Goal: Transaction & Acquisition: Book appointment/travel/reservation

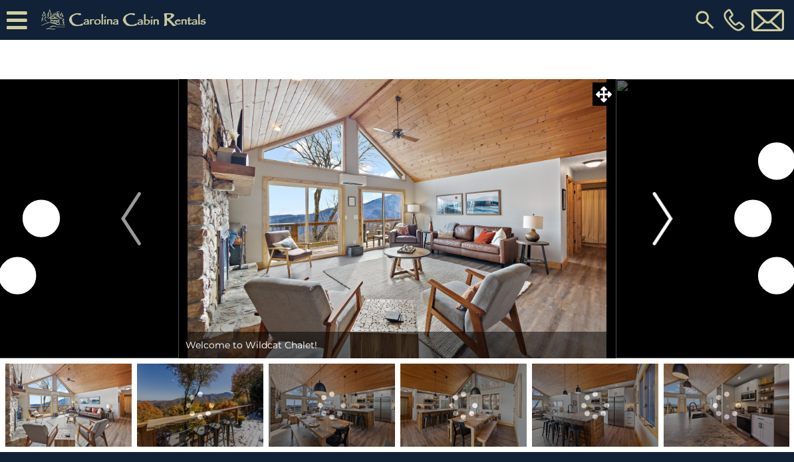
click at [664, 221] on img "Next" at bounding box center [663, 218] width 20 height 53
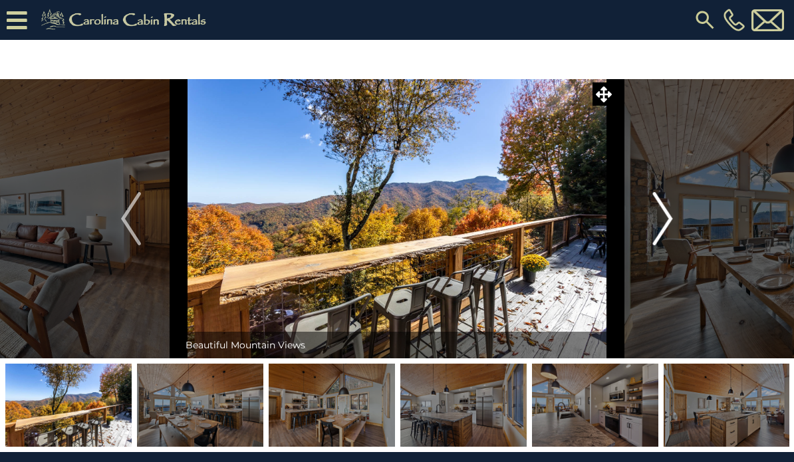
click at [664, 221] on img "Next" at bounding box center [663, 218] width 20 height 53
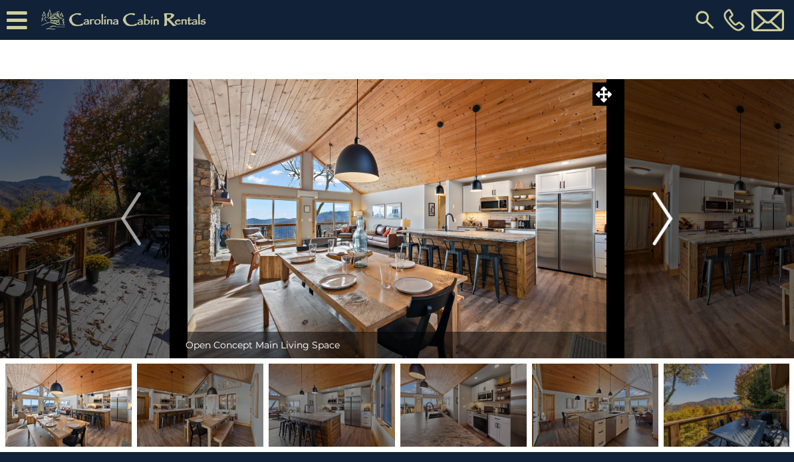
click at [664, 221] on img "Next" at bounding box center [663, 218] width 20 height 53
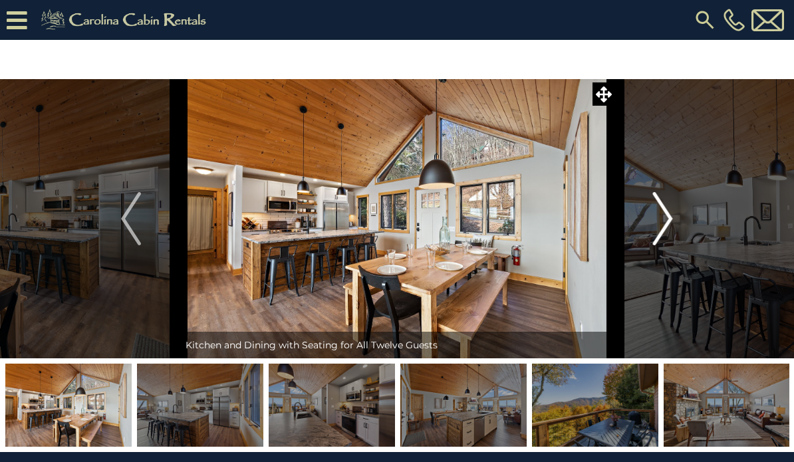
click at [664, 221] on img "Next" at bounding box center [663, 218] width 20 height 53
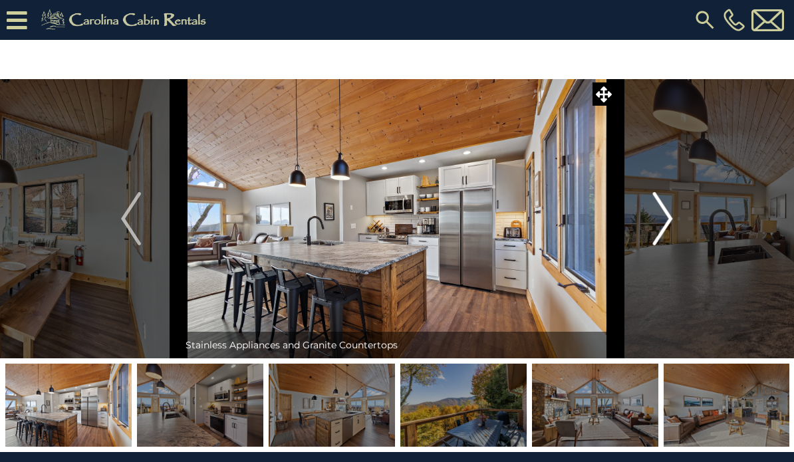
click at [664, 221] on img "Next" at bounding box center [663, 218] width 20 height 53
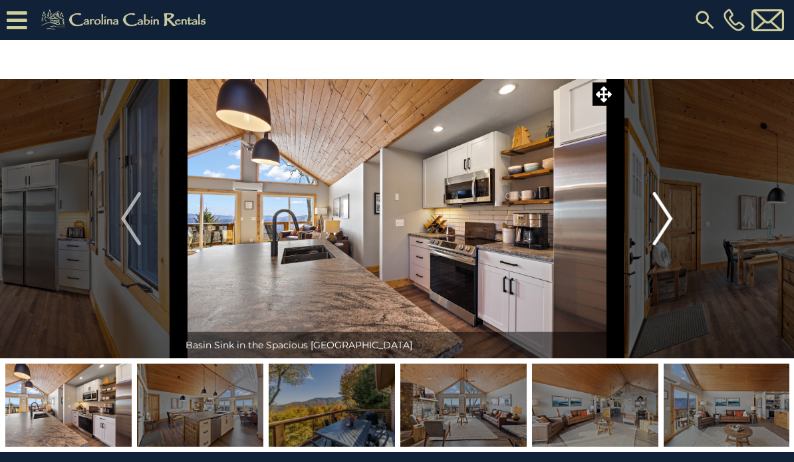
click at [664, 221] on img "Next" at bounding box center [663, 218] width 20 height 53
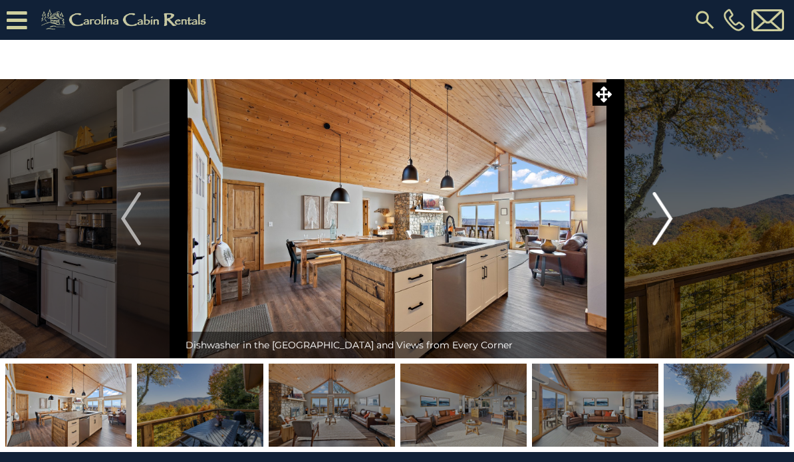
click at [664, 221] on img "Next" at bounding box center [663, 218] width 20 height 53
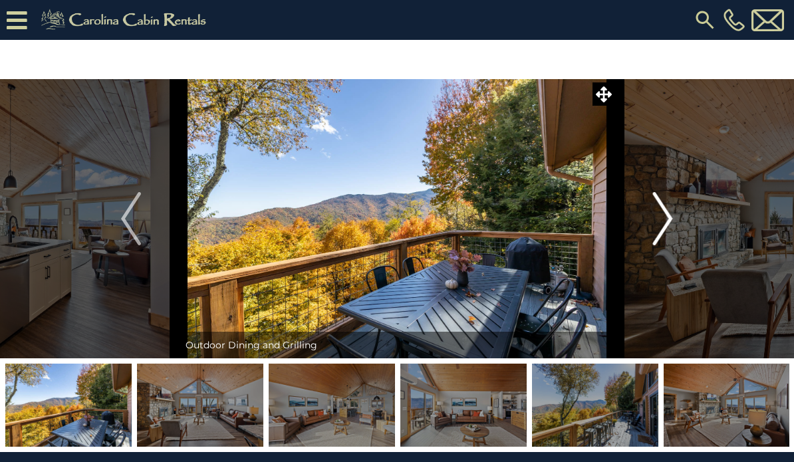
click at [664, 221] on img "Next" at bounding box center [663, 218] width 20 height 53
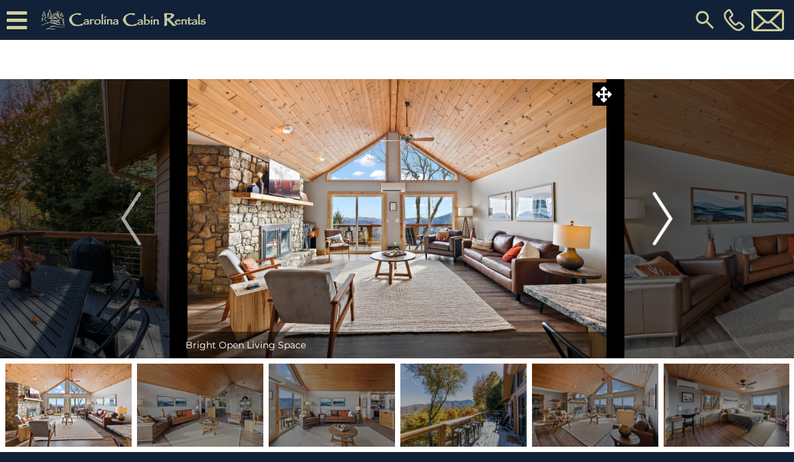
click at [664, 221] on img "Next" at bounding box center [663, 218] width 20 height 53
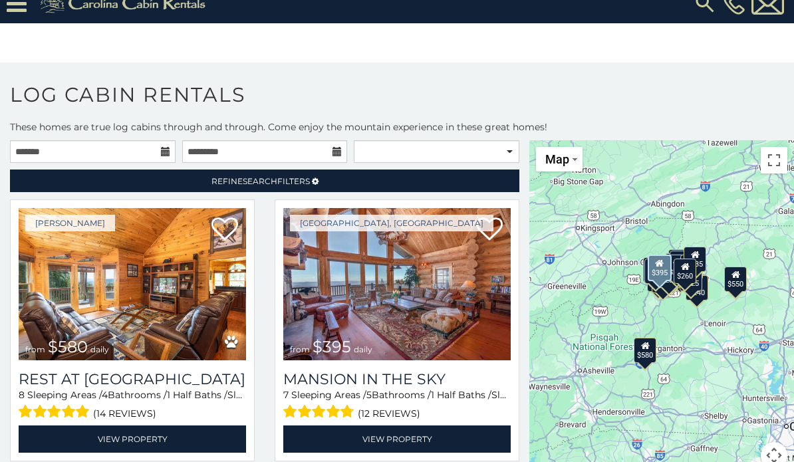
click at [522, 391] on div "[GEOGRAPHIC_DATA], [GEOGRAPHIC_DATA] from $395 daily Mansion In The Sky 7 Sleep…" at bounding box center [397, 335] width 265 height 270
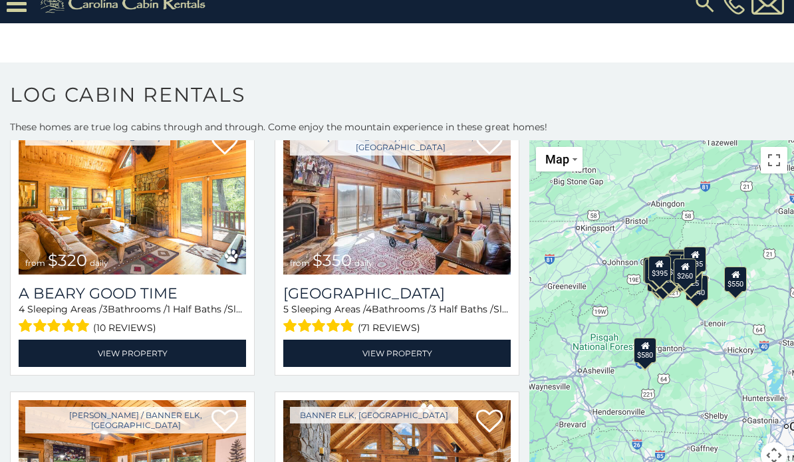
scroll to position [1756, 0]
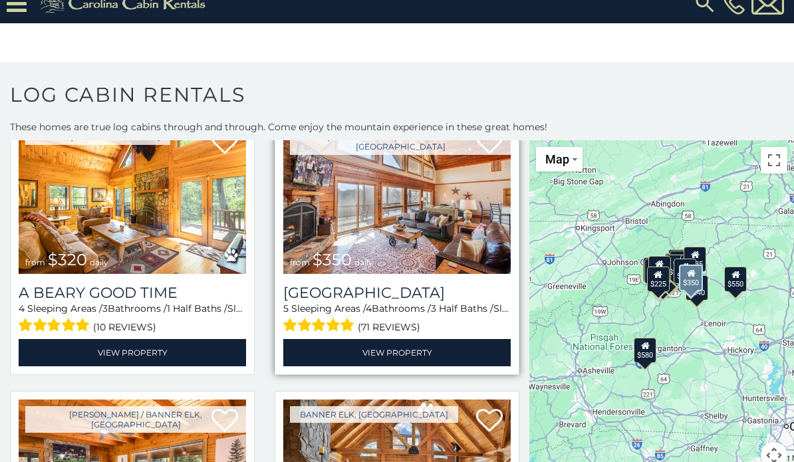
click at [386, 189] on img at bounding box center [397, 198] width 228 height 152
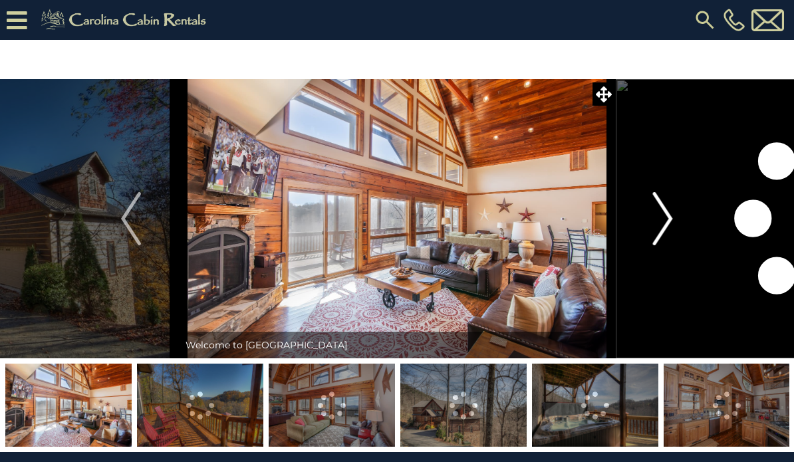
click at [656, 223] on img "Next" at bounding box center [663, 218] width 20 height 53
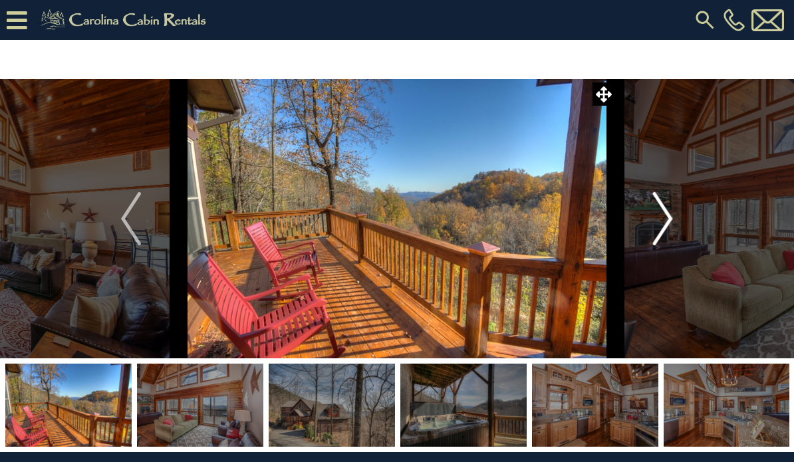
click at [656, 223] on img "Next" at bounding box center [663, 218] width 20 height 53
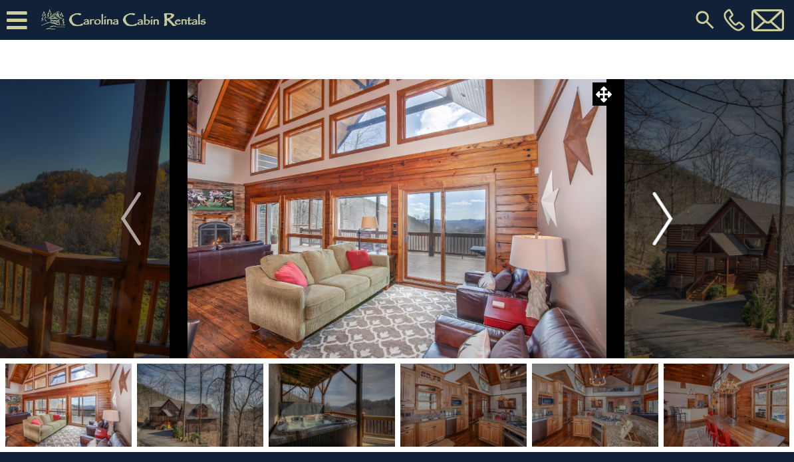
click at [656, 223] on img "Next" at bounding box center [663, 218] width 20 height 53
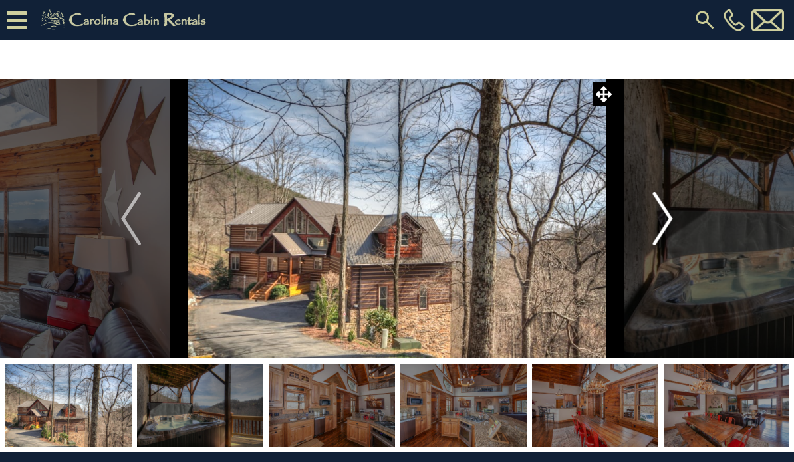
click at [656, 223] on img "Next" at bounding box center [663, 218] width 20 height 53
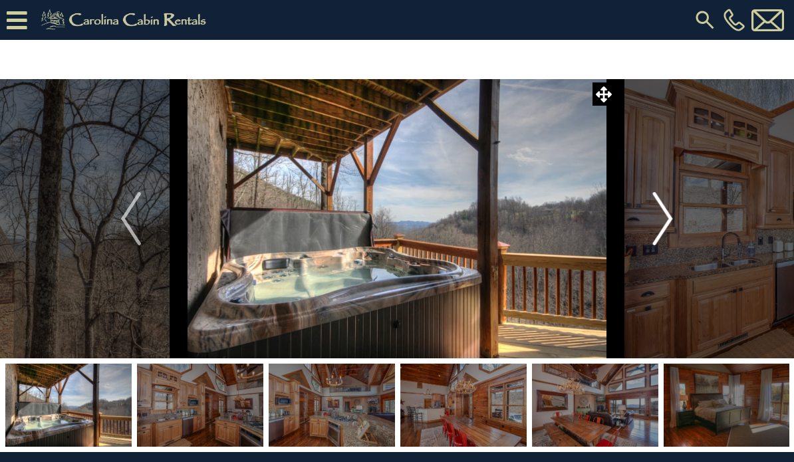
click at [656, 223] on img "Next" at bounding box center [663, 218] width 20 height 53
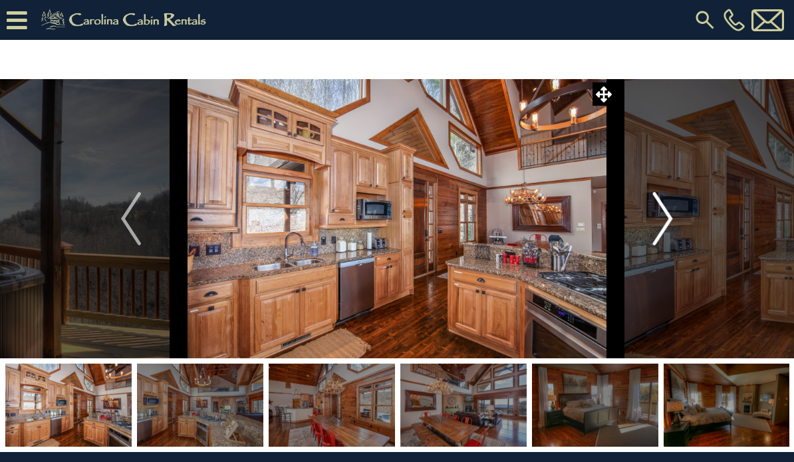
click at [656, 223] on img "Next" at bounding box center [663, 218] width 20 height 53
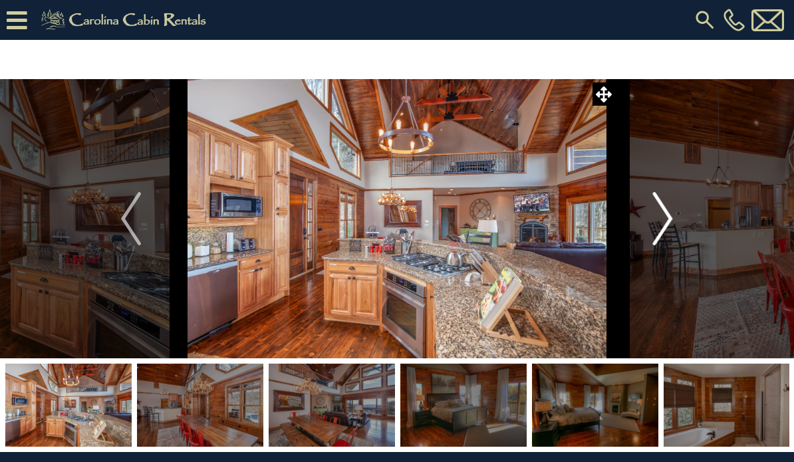
click at [656, 223] on img "Next" at bounding box center [663, 218] width 20 height 53
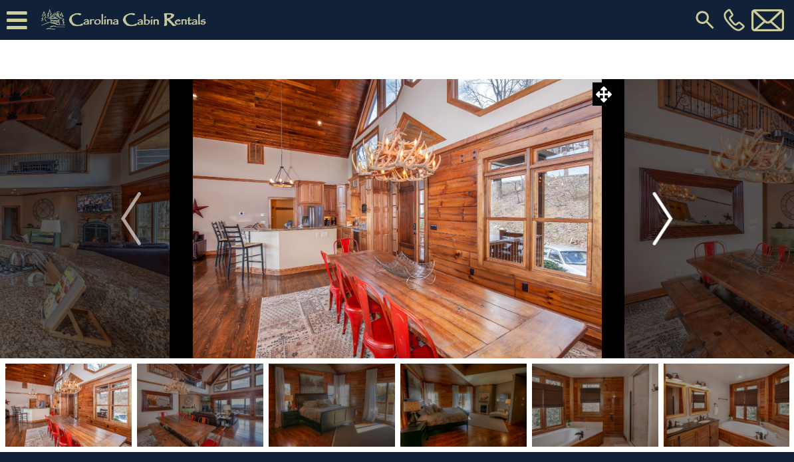
click at [656, 223] on img "Next" at bounding box center [663, 218] width 20 height 53
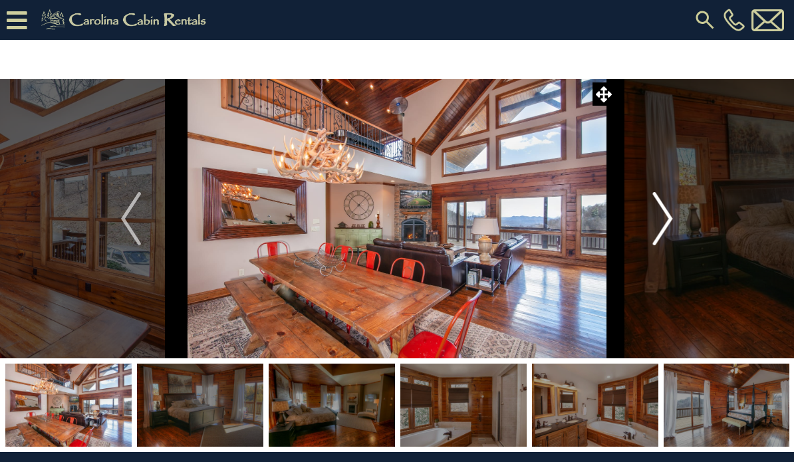
click at [656, 223] on img "Next" at bounding box center [663, 218] width 20 height 53
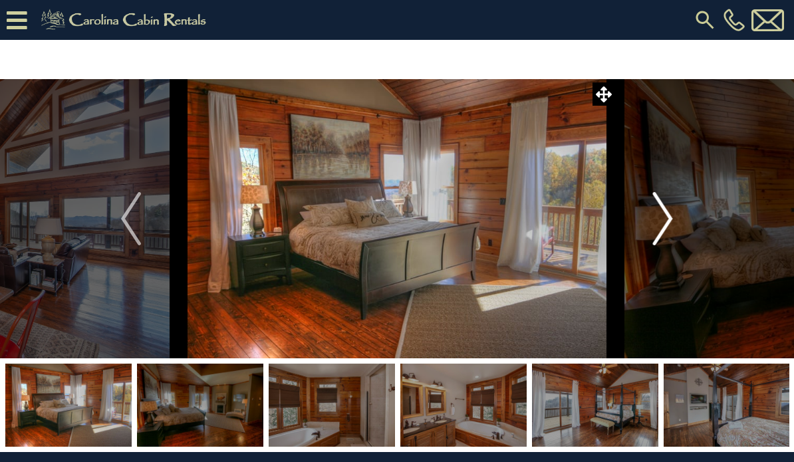
click at [656, 223] on img "Next" at bounding box center [663, 218] width 20 height 53
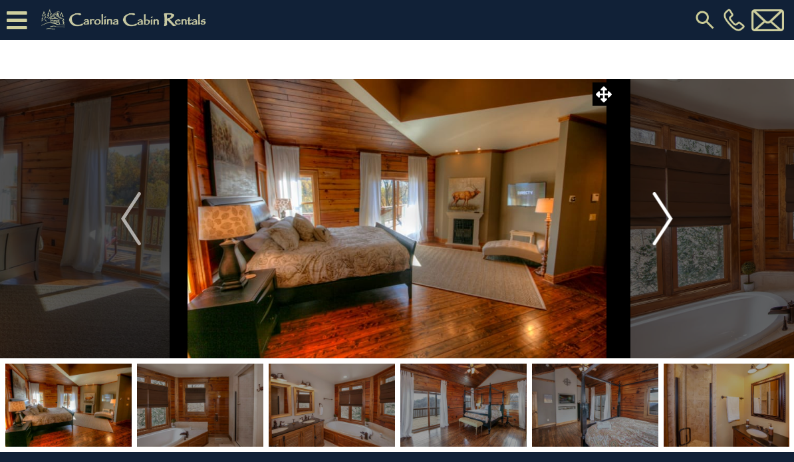
click at [656, 223] on img "Next" at bounding box center [663, 218] width 20 height 53
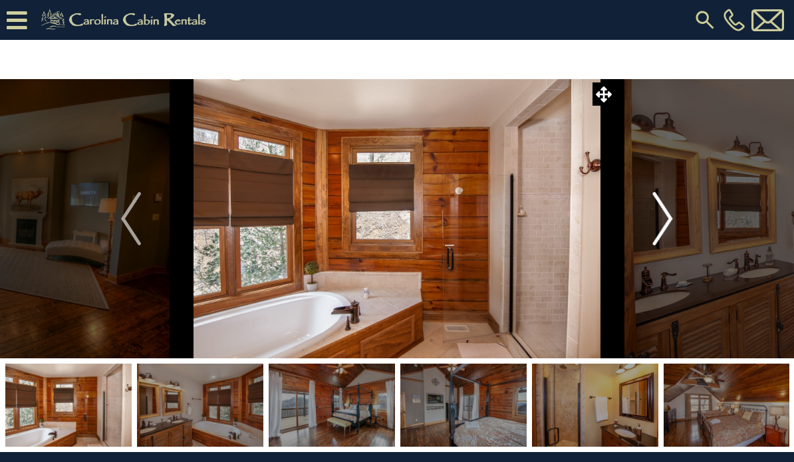
click at [656, 223] on img "Next" at bounding box center [663, 218] width 20 height 53
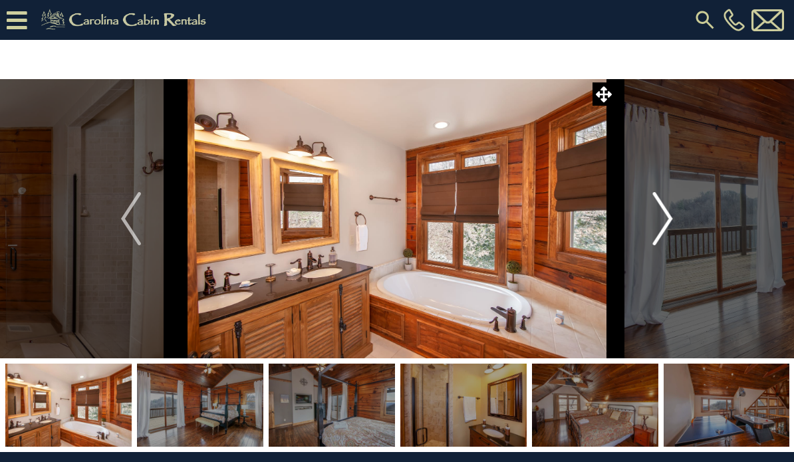
click at [656, 223] on img "Next" at bounding box center [663, 218] width 20 height 53
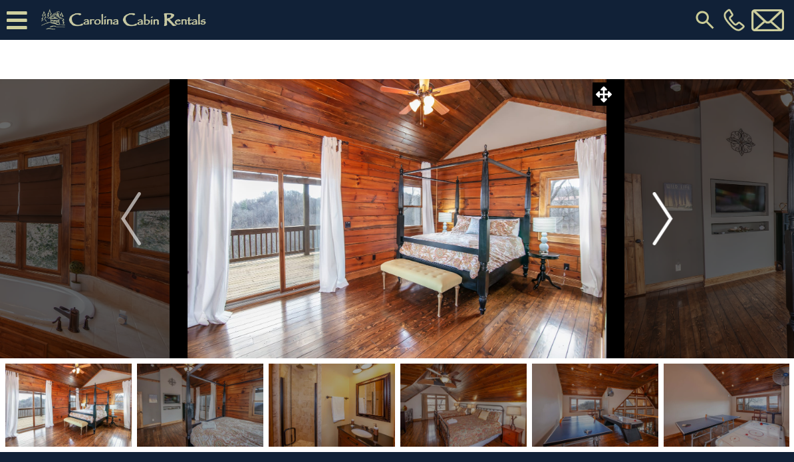
click at [656, 223] on img "Next" at bounding box center [663, 218] width 20 height 53
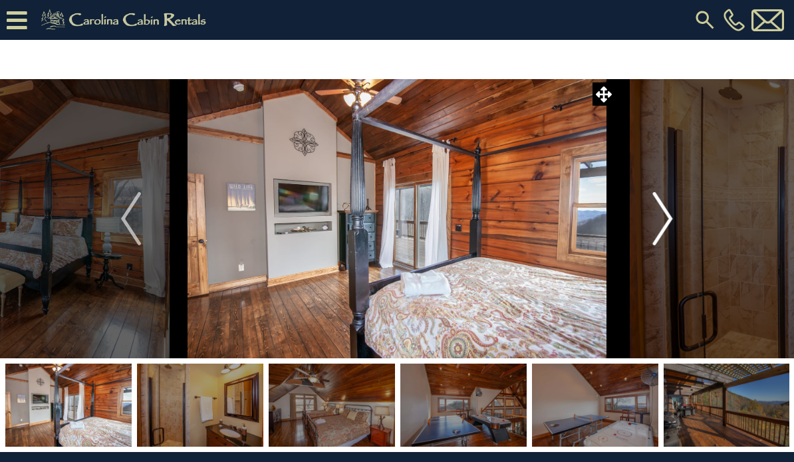
click at [656, 223] on img "Next" at bounding box center [663, 218] width 20 height 53
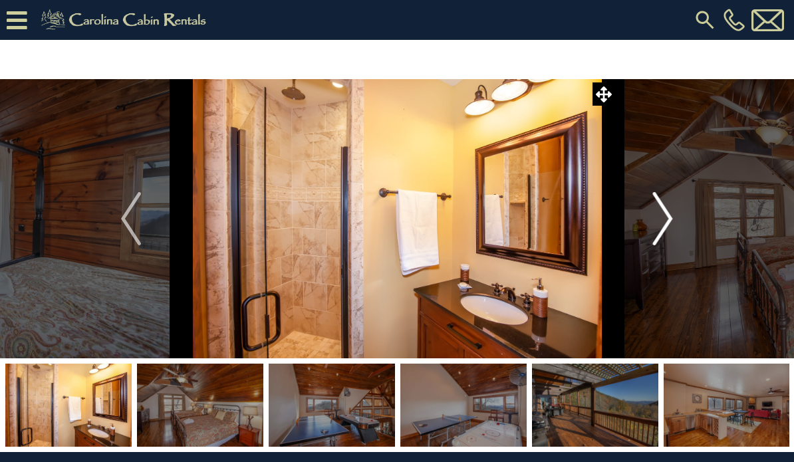
click at [656, 223] on img "Next" at bounding box center [663, 218] width 20 height 53
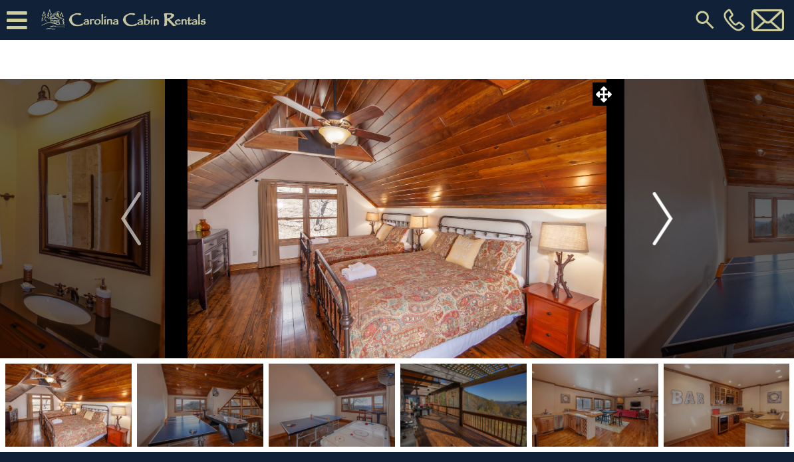
click at [656, 223] on img "Next" at bounding box center [663, 218] width 20 height 53
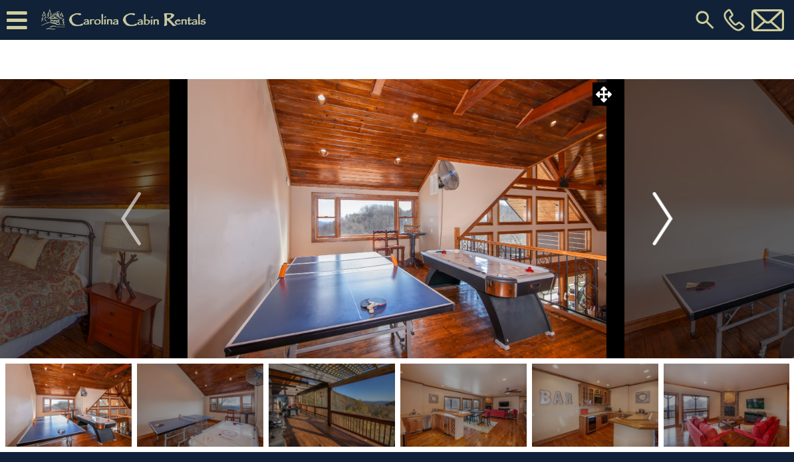
click at [656, 223] on img "Next" at bounding box center [663, 218] width 20 height 53
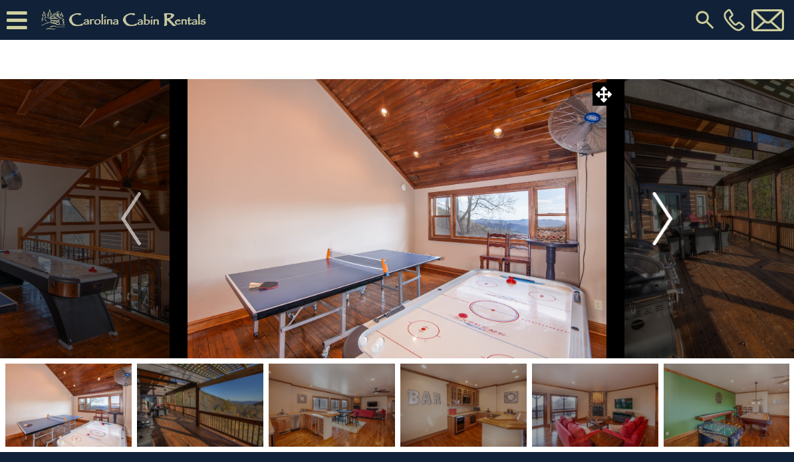
click at [656, 223] on img "Next" at bounding box center [663, 218] width 20 height 53
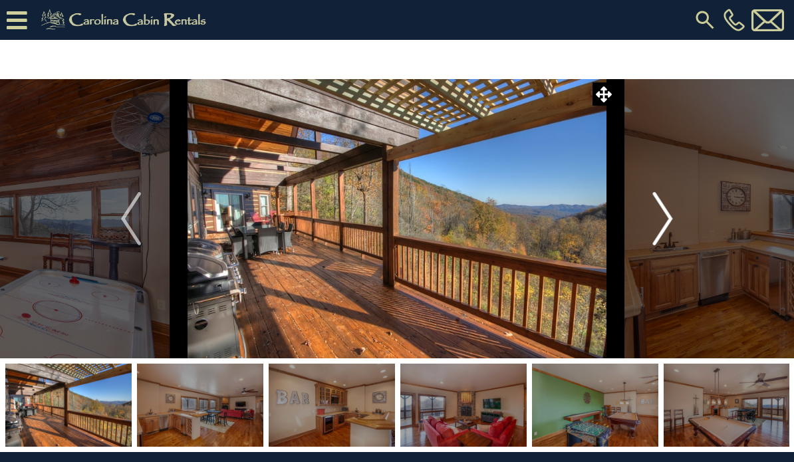
click at [656, 223] on img "Next" at bounding box center [663, 218] width 20 height 53
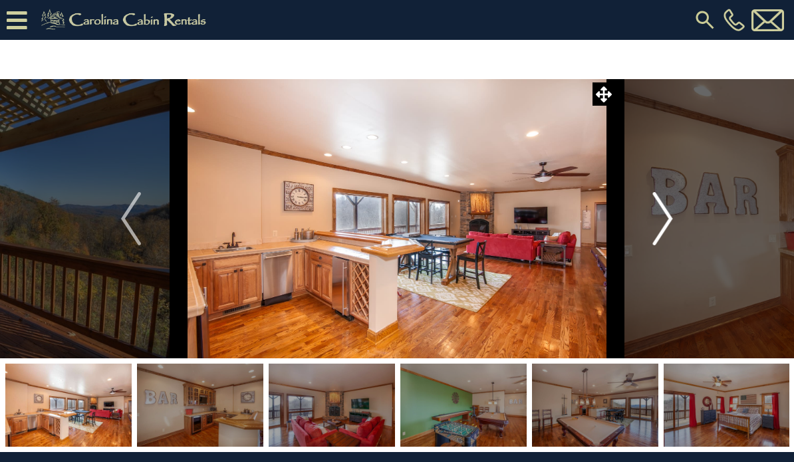
click at [656, 223] on img "Next" at bounding box center [663, 218] width 20 height 53
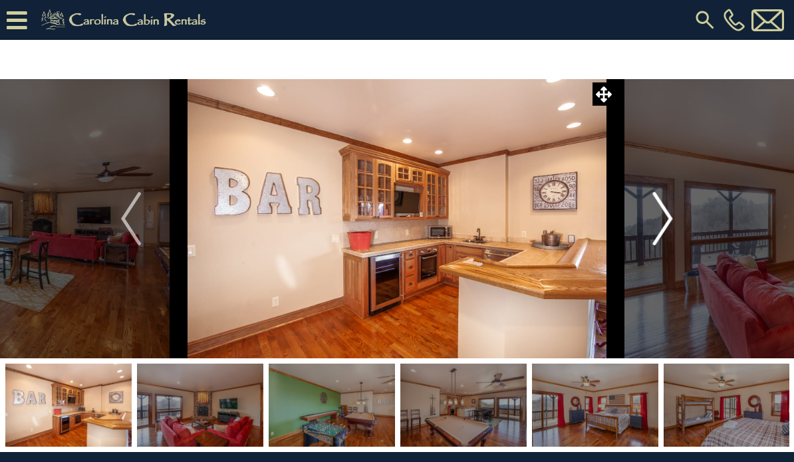
click at [656, 223] on img "Next" at bounding box center [663, 218] width 20 height 53
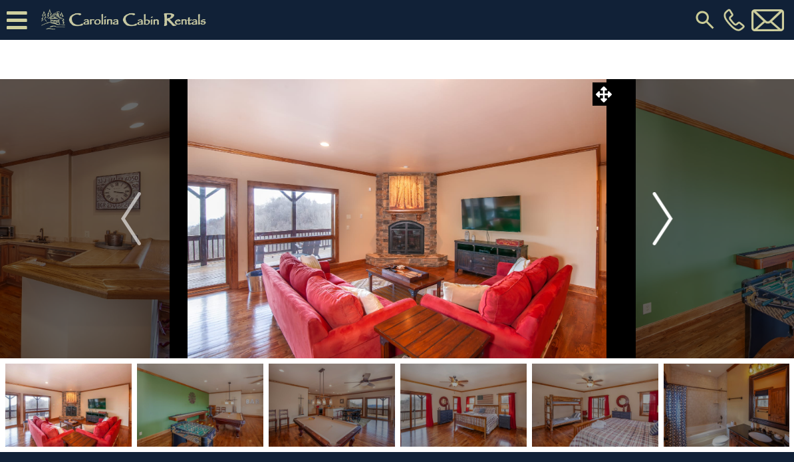
click at [656, 223] on img "Next" at bounding box center [663, 218] width 20 height 53
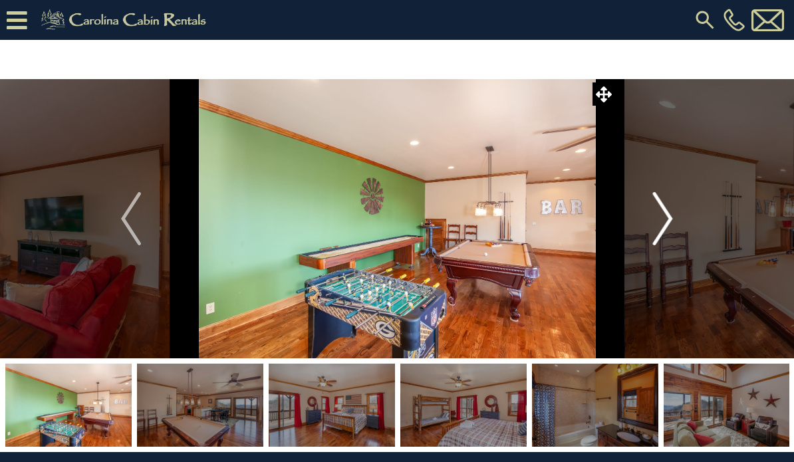
click at [656, 223] on img "Next" at bounding box center [663, 218] width 20 height 53
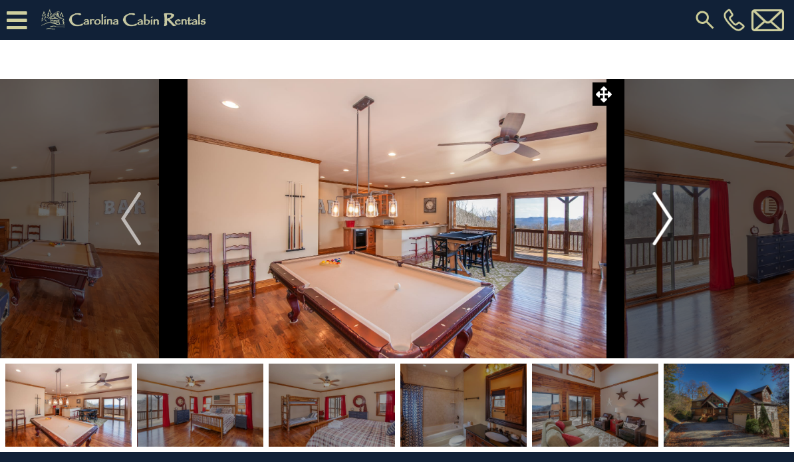
click at [654, 226] on img "Next" at bounding box center [663, 218] width 20 height 53
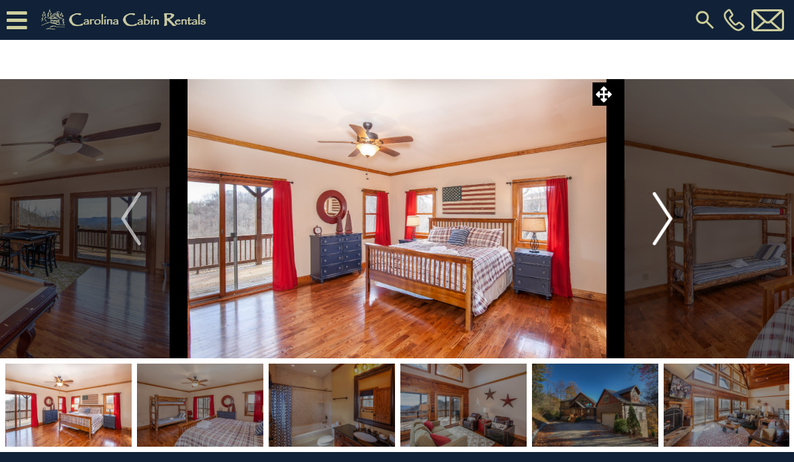
click at [654, 226] on img "Next" at bounding box center [663, 218] width 20 height 53
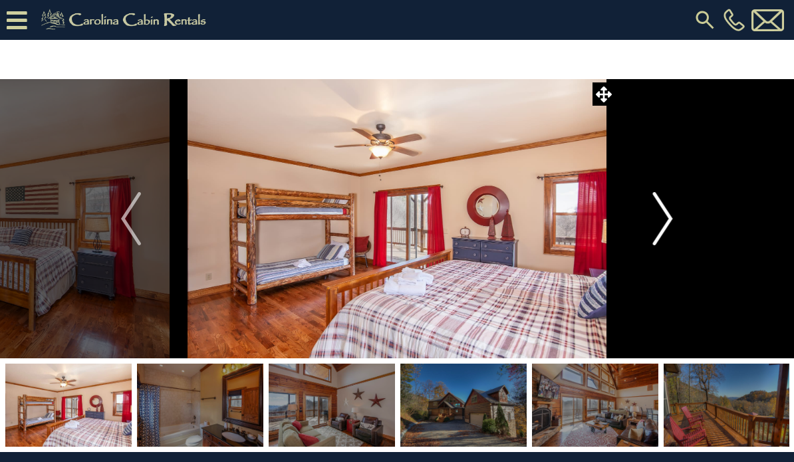
click at [654, 226] on img "Next" at bounding box center [663, 218] width 20 height 53
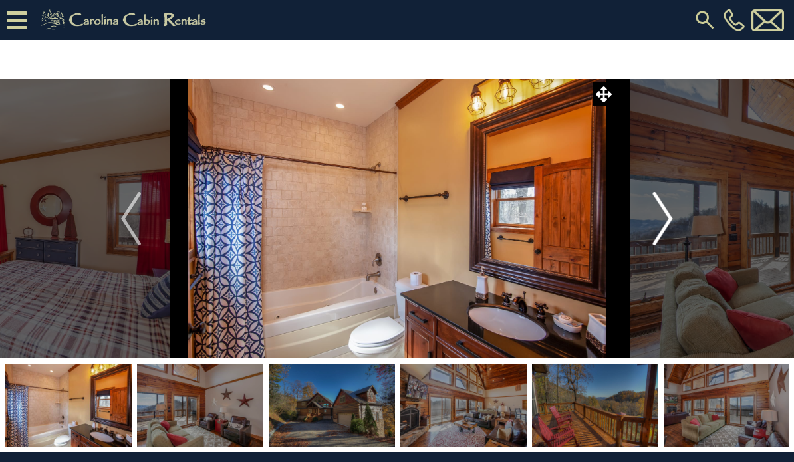
click at [654, 226] on img "Next" at bounding box center [663, 218] width 20 height 53
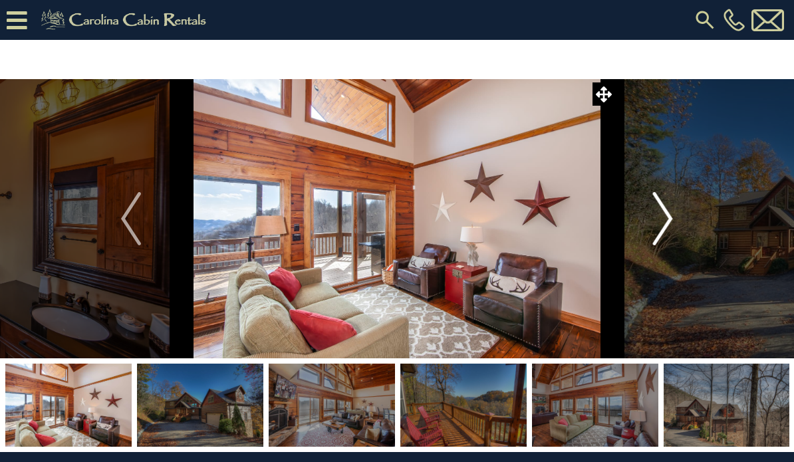
click at [654, 226] on img "Next" at bounding box center [663, 218] width 20 height 53
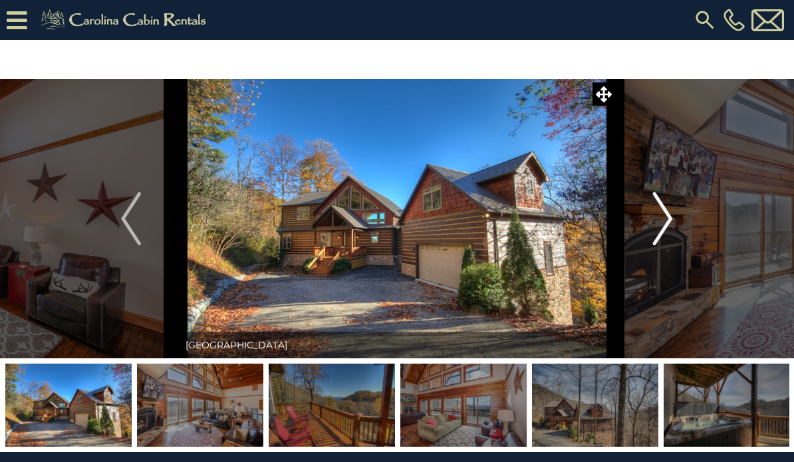
click at [654, 226] on img "Next" at bounding box center [663, 218] width 20 height 53
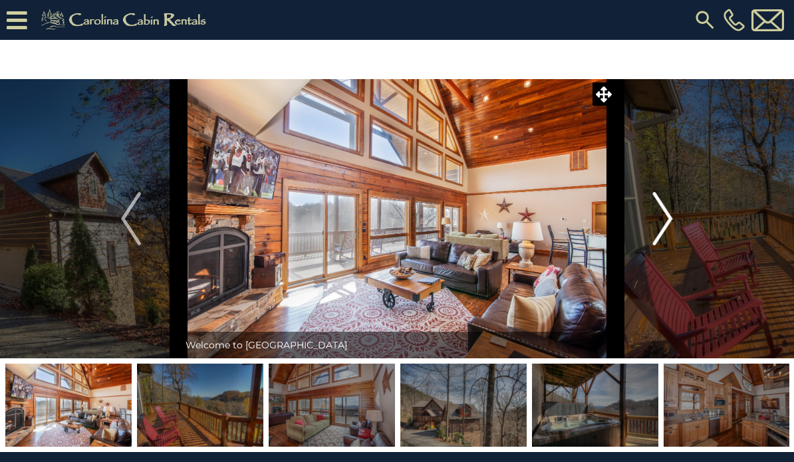
click at [654, 226] on img "Next" at bounding box center [663, 218] width 20 height 53
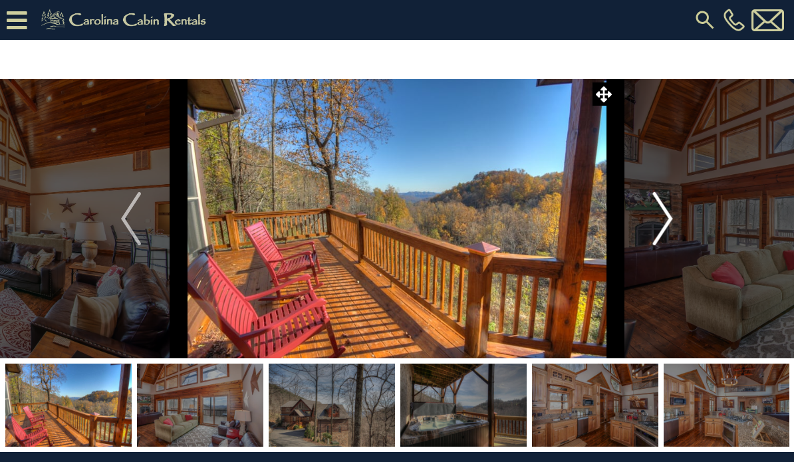
click at [654, 226] on img "Next" at bounding box center [663, 218] width 20 height 53
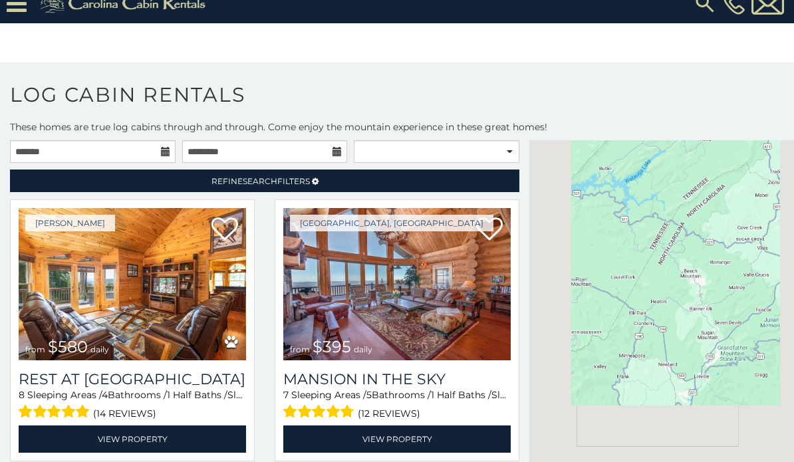
scroll to position [17, 0]
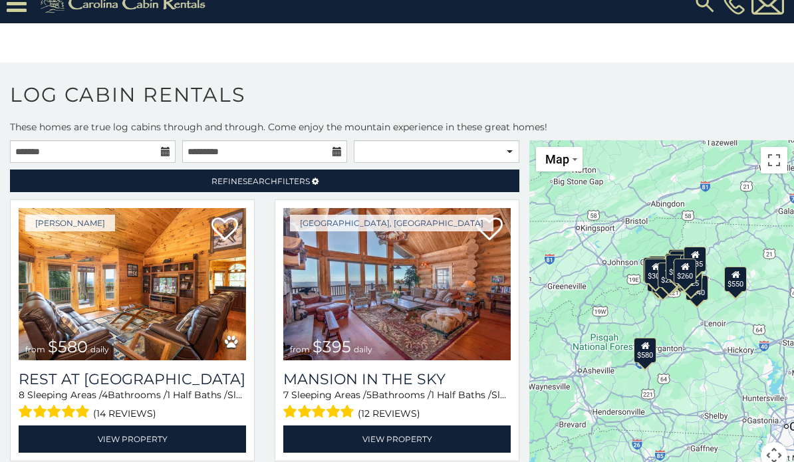
click at [299, 50] on body "**********" at bounding box center [397, 223] width 794 height 480
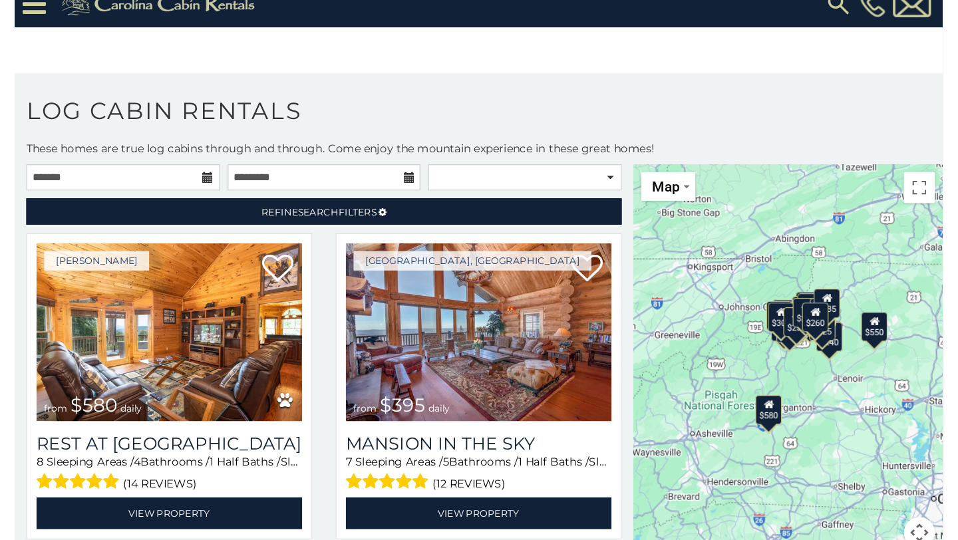
scroll to position [0, 0]
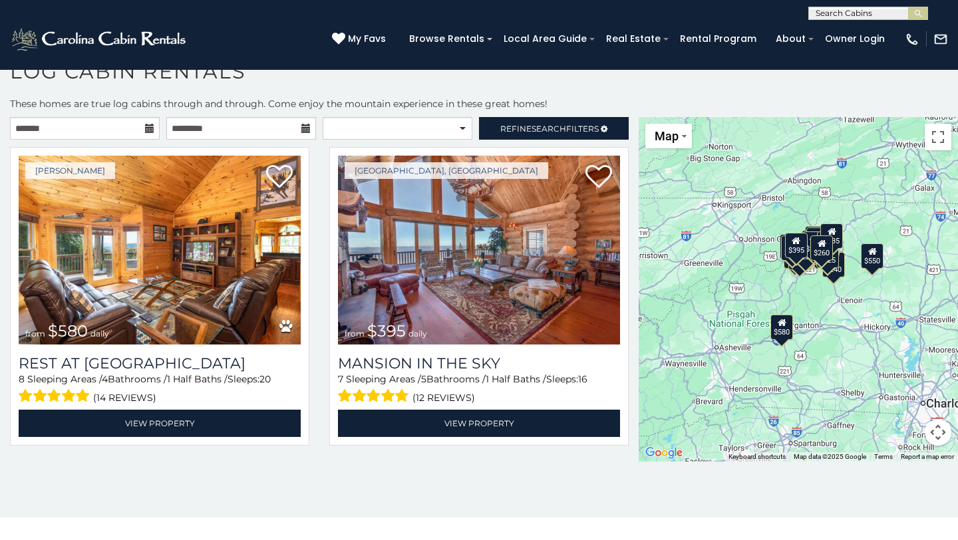
click at [780, 321] on icon at bounding box center [782, 322] width 9 height 9
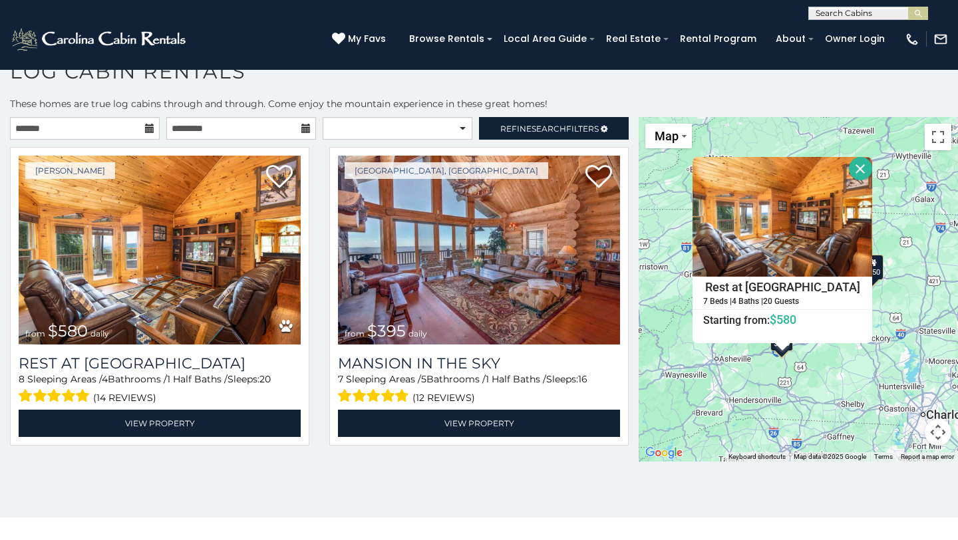
click at [794, 165] on button "Close" at bounding box center [860, 168] width 23 height 23
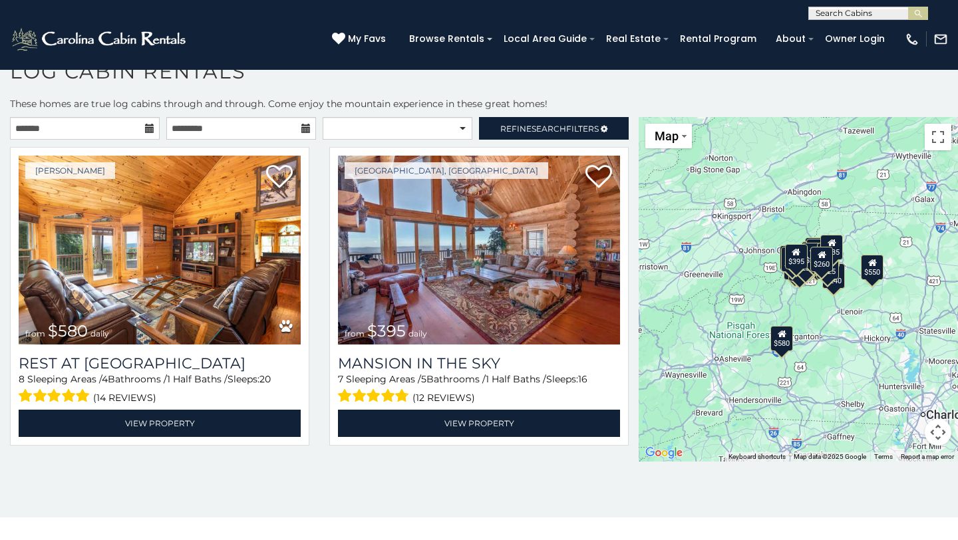
click at [794, 269] on div "$550" at bounding box center [872, 267] width 23 height 25
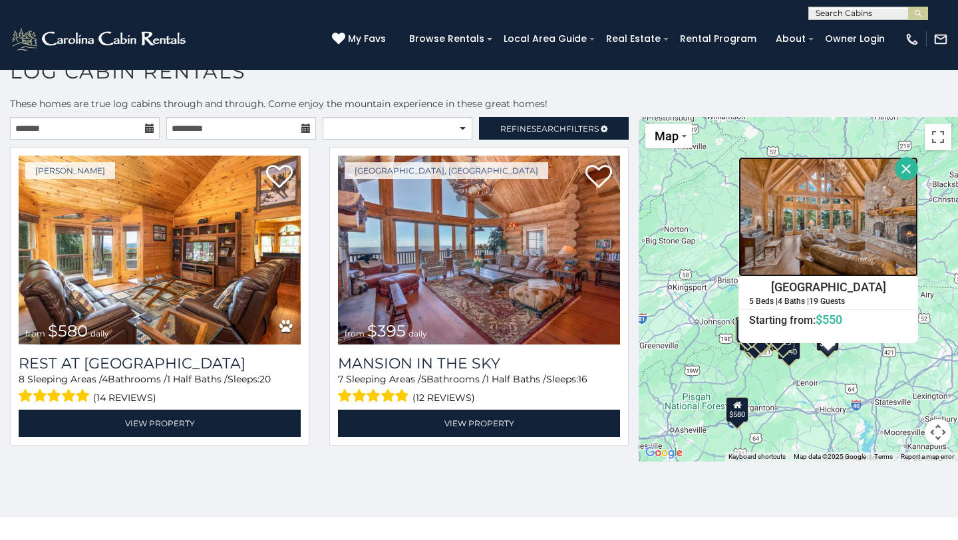
click at [794, 212] on img at bounding box center [828, 217] width 180 height 120
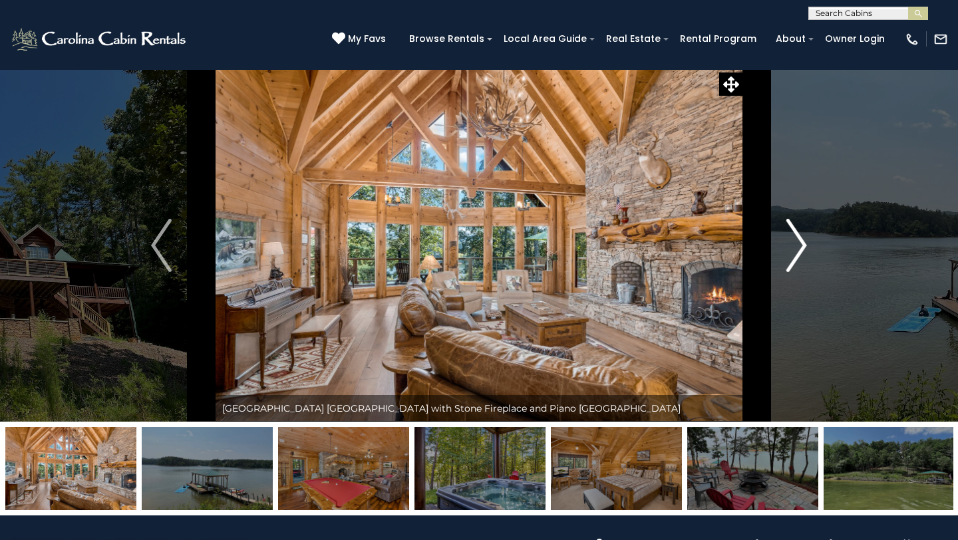
click at [795, 239] on img "Next" at bounding box center [796, 245] width 20 height 53
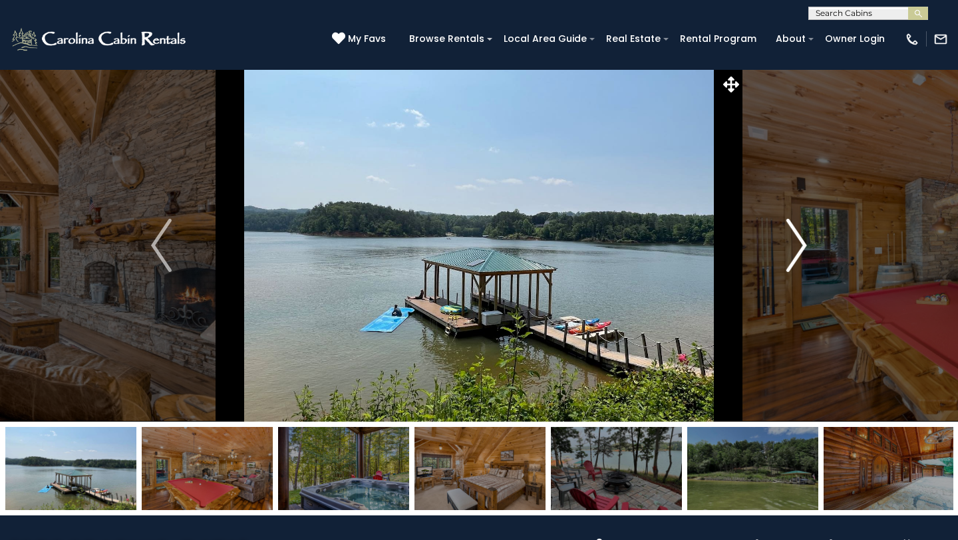
click at [795, 239] on img "Next" at bounding box center [796, 245] width 20 height 53
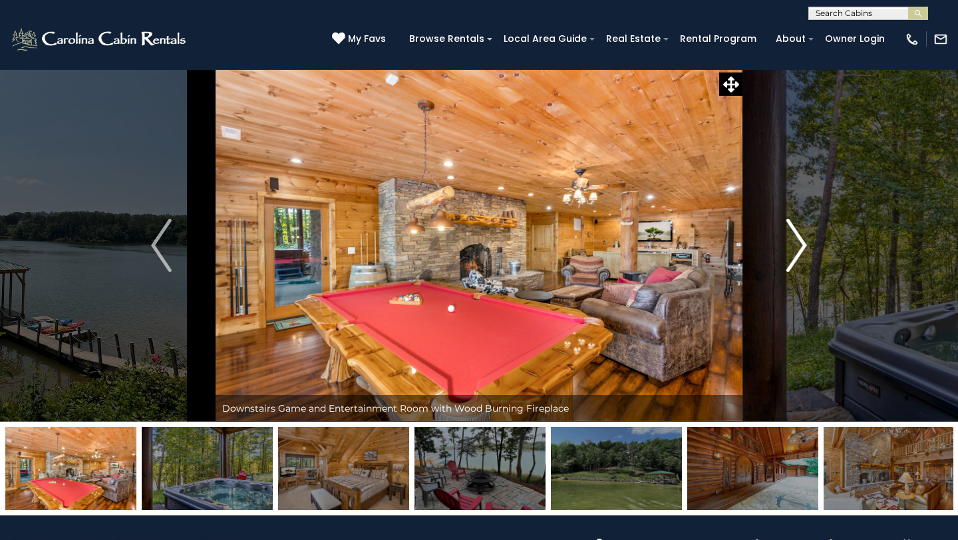
click at [795, 239] on img "Next" at bounding box center [796, 245] width 20 height 53
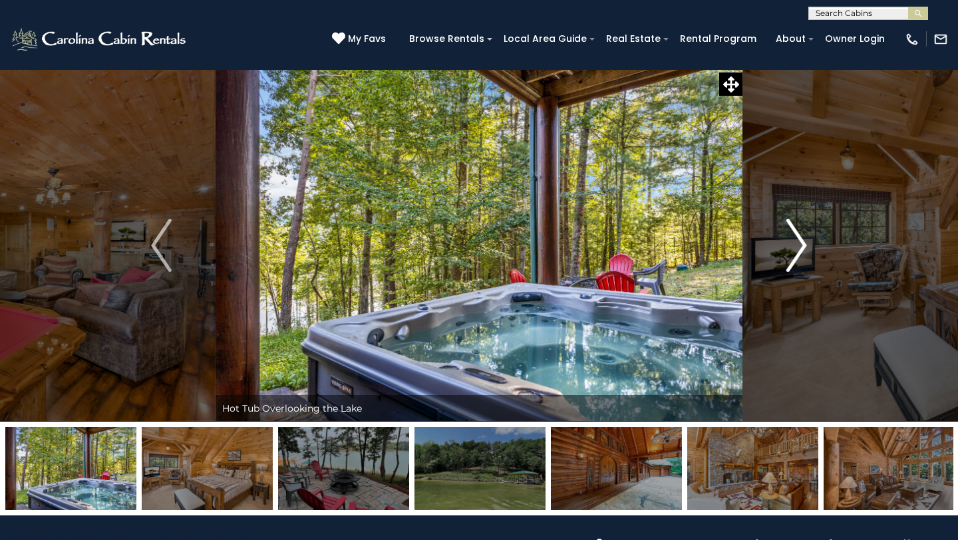
click at [795, 239] on img "Next" at bounding box center [796, 245] width 20 height 53
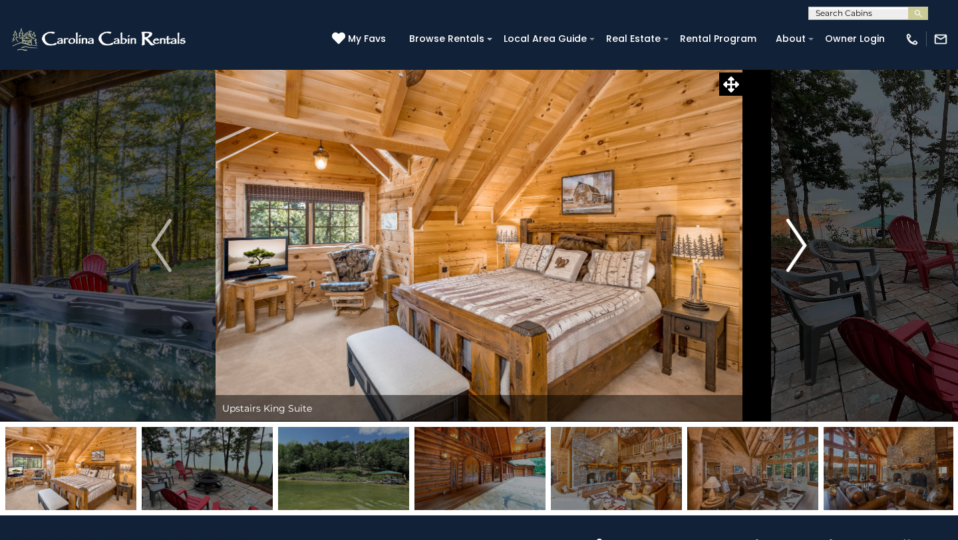
click at [795, 239] on img "Next" at bounding box center [796, 245] width 20 height 53
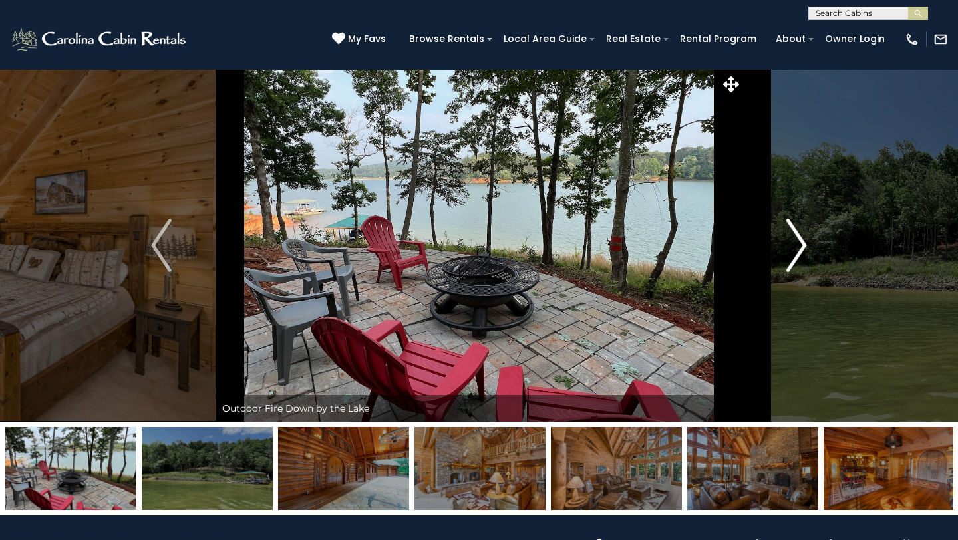
click at [795, 239] on img "Next" at bounding box center [796, 245] width 20 height 53
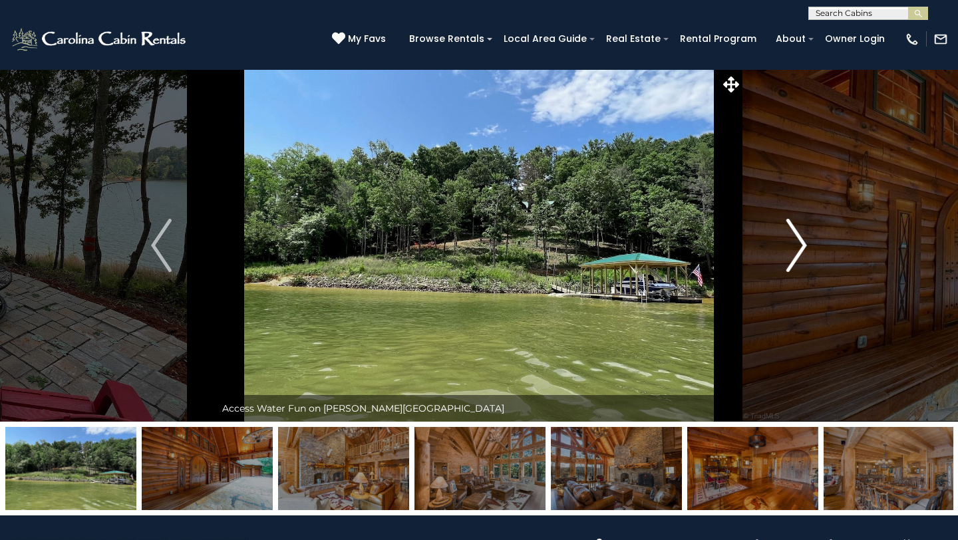
click at [795, 239] on img "Next" at bounding box center [796, 245] width 20 height 53
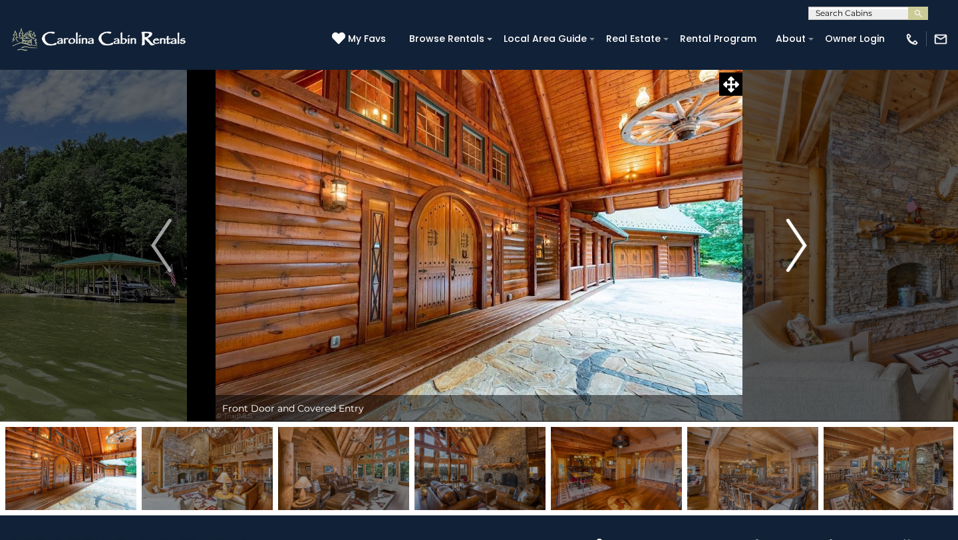
click at [795, 239] on img "Next" at bounding box center [796, 245] width 20 height 53
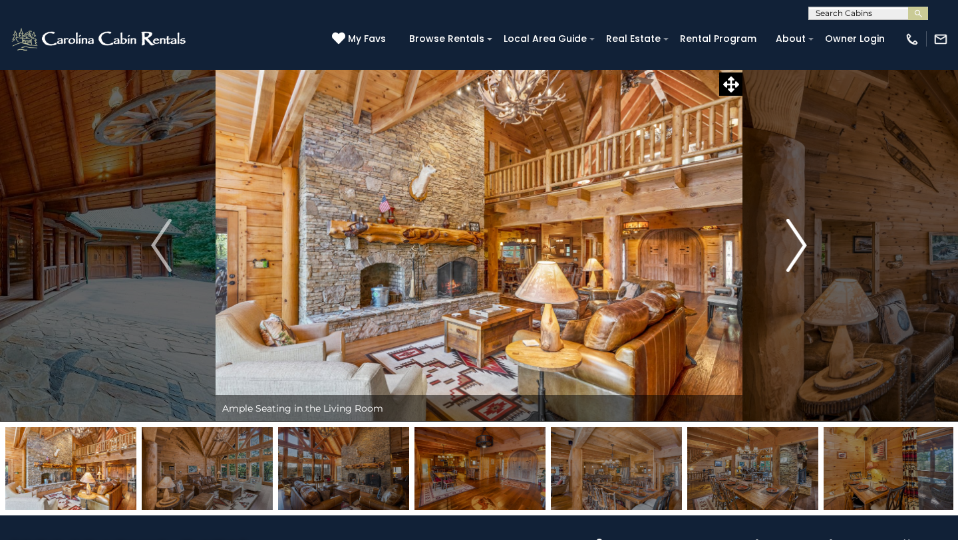
click at [795, 239] on img "Next" at bounding box center [796, 245] width 20 height 53
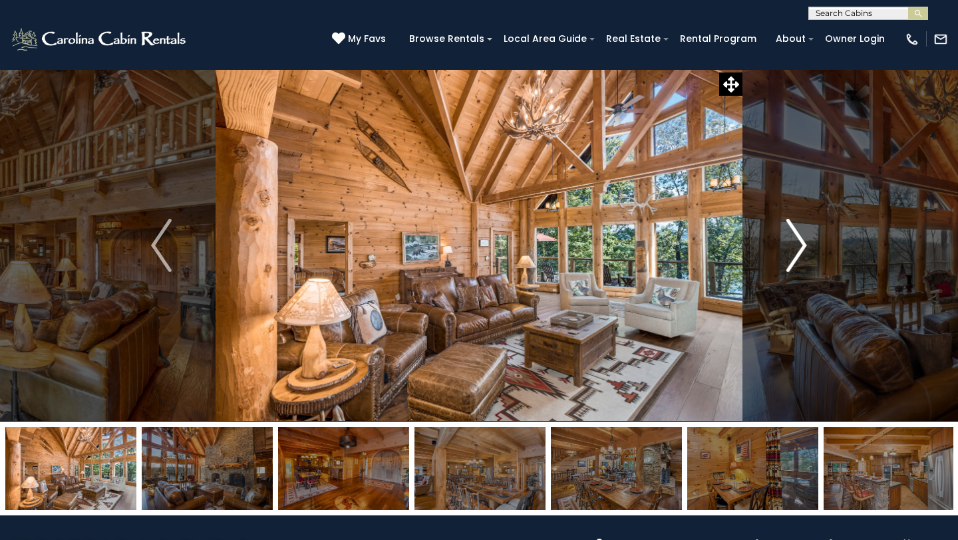
click at [795, 239] on img "Next" at bounding box center [796, 245] width 20 height 53
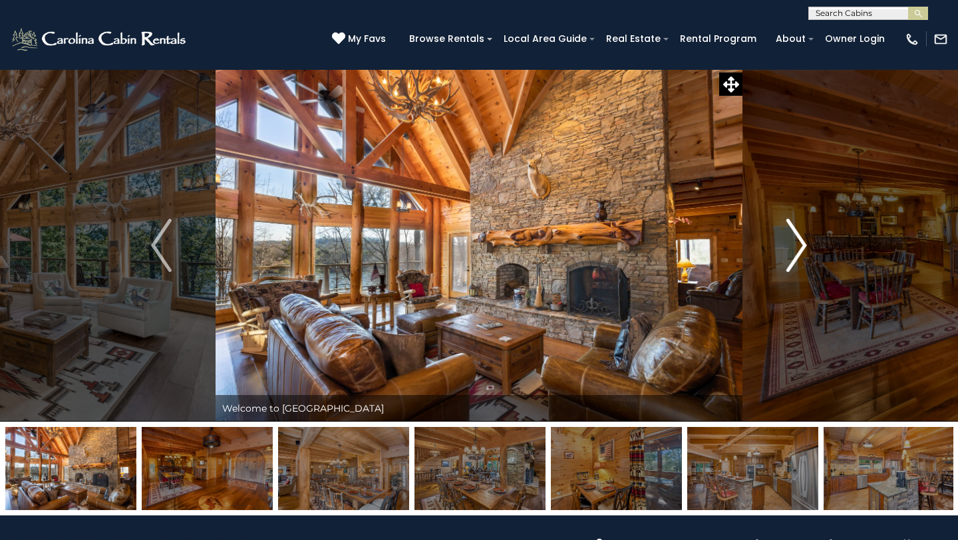
click at [795, 239] on img "Next" at bounding box center [796, 245] width 20 height 53
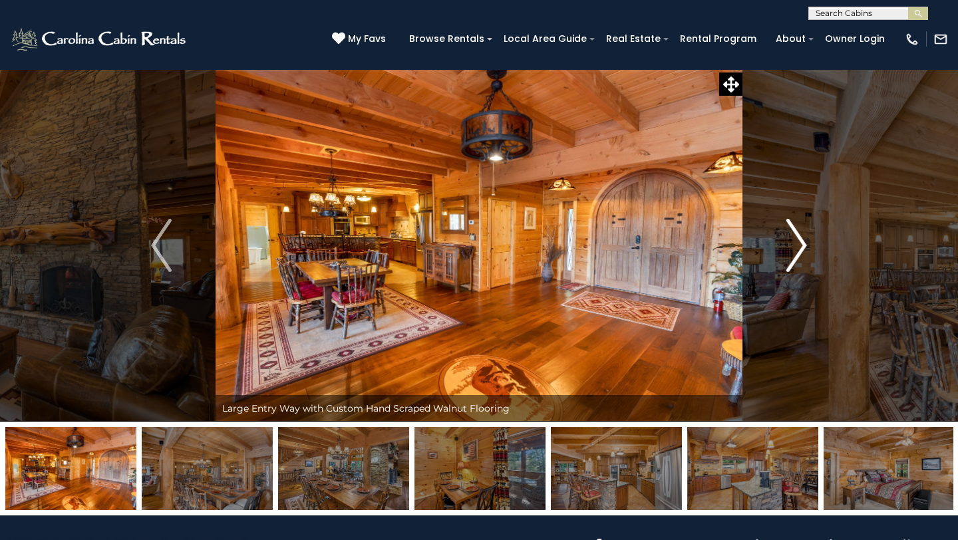
click at [795, 239] on img "Next" at bounding box center [796, 245] width 20 height 53
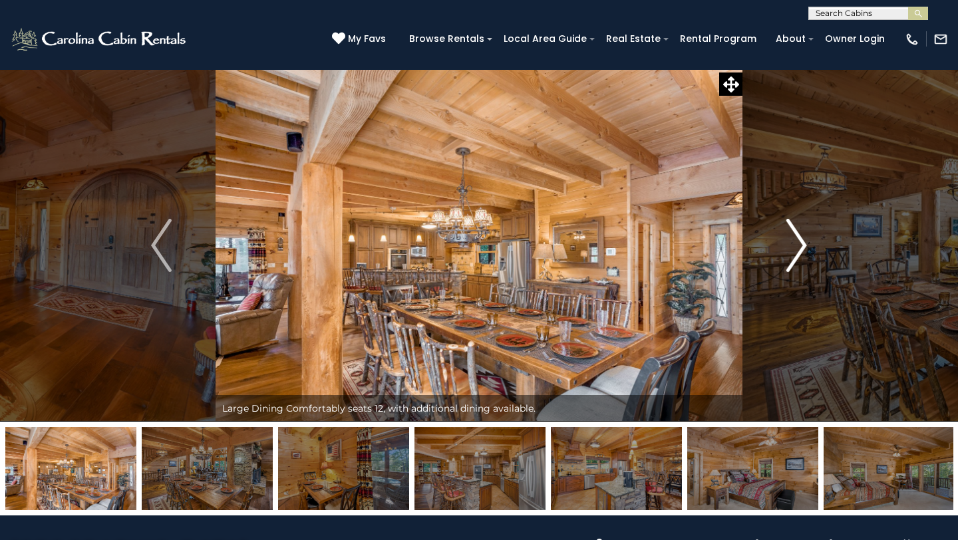
click at [795, 239] on img "Next" at bounding box center [796, 245] width 20 height 53
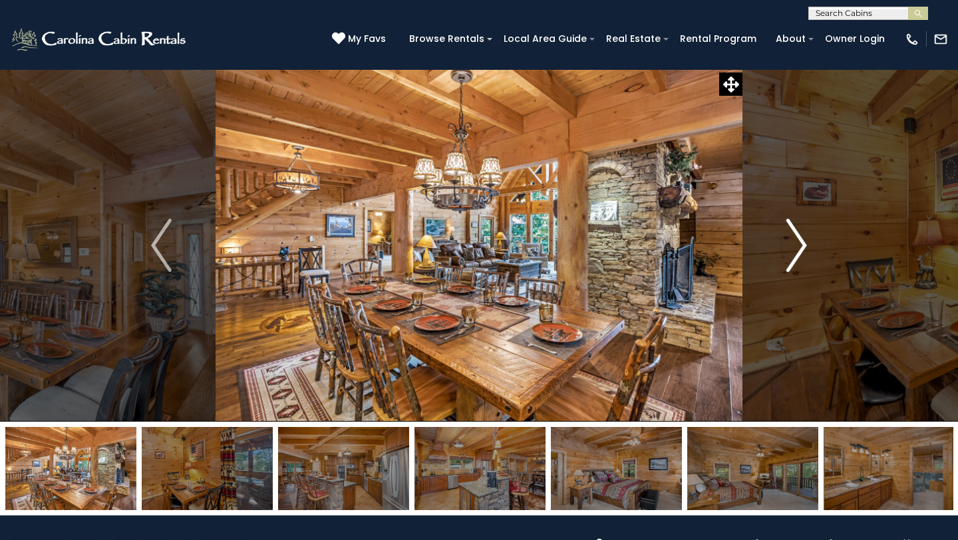
click at [795, 239] on img "Next" at bounding box center [796, 245] width 20 height 53
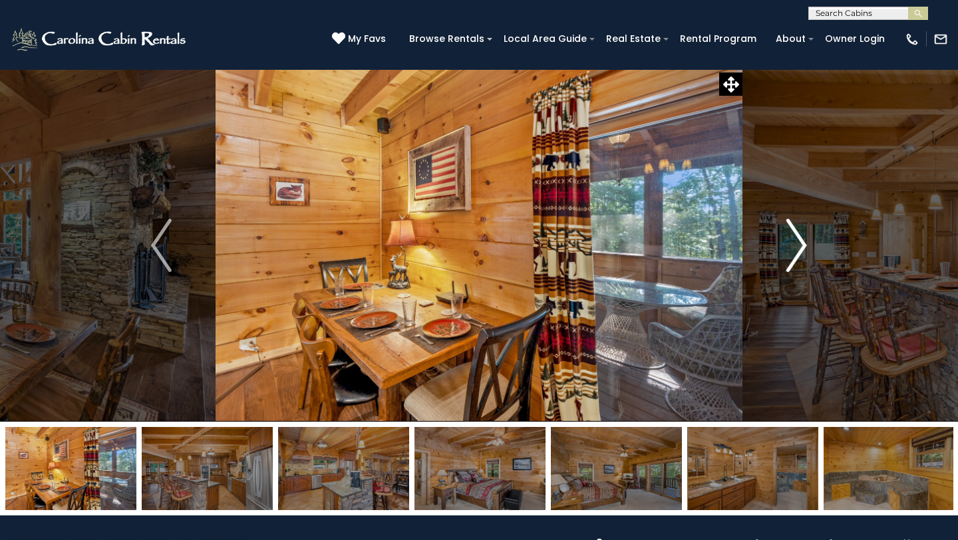
click at [795, 239] on img "Next" at bounding box center [796, 245] width 20 height 53
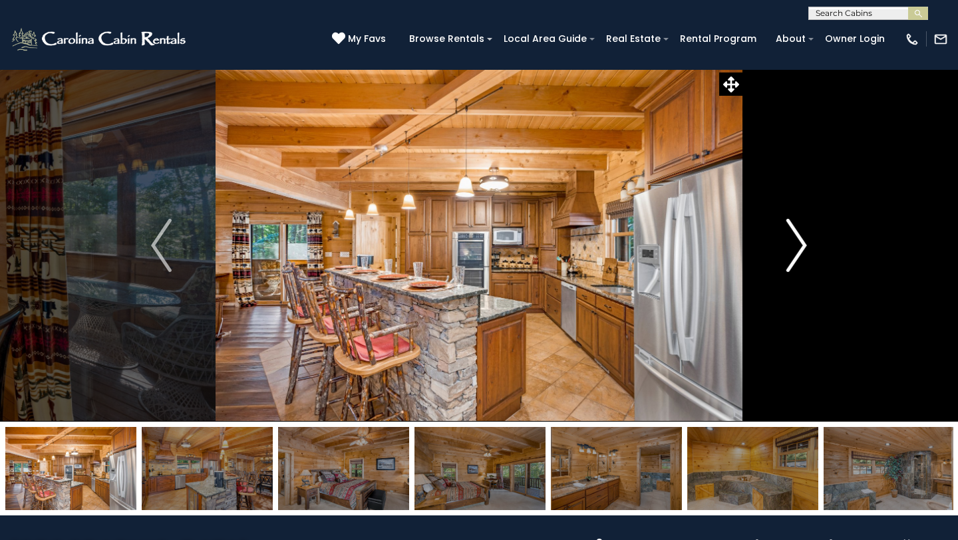
click at [795, 239] on img "Next" at bounding box center [796, 245] width 20 height 53
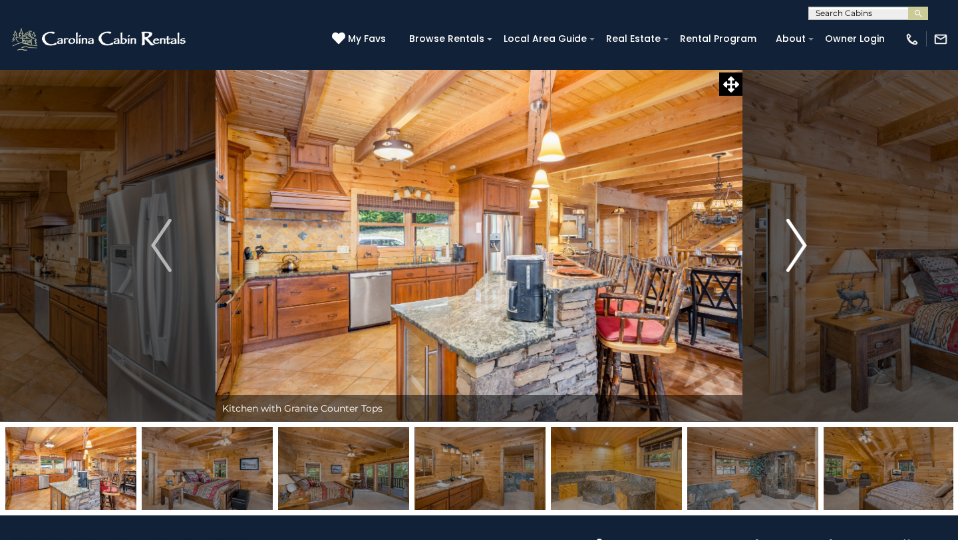
click at [795, 239] on img "Next" at bounding box center [796, 245] width 20 height 53
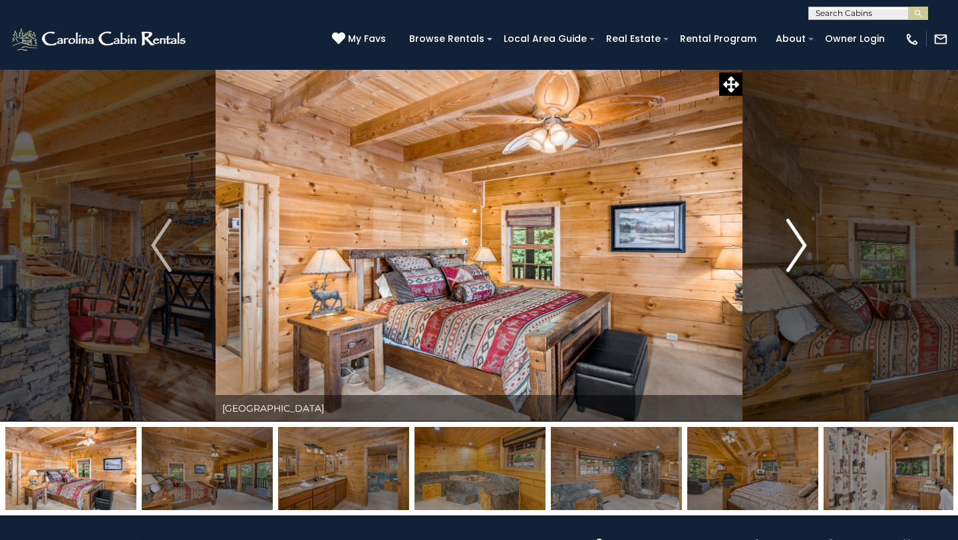
click at [795, 239] on img "Next" at bounding box center [796, 245] width 20 height 53
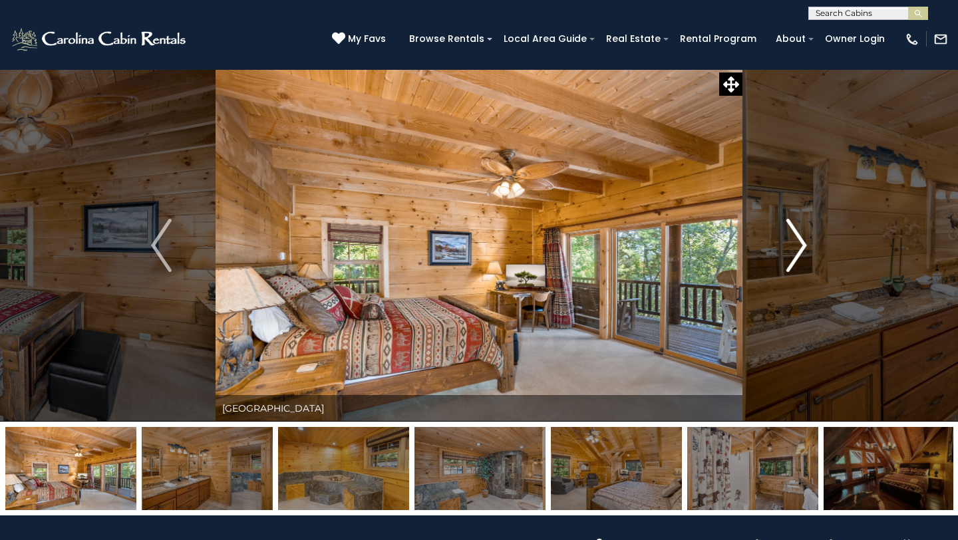
click at [795, 239] on img "Next" at bounding box center [796, 245] width 20 height 53
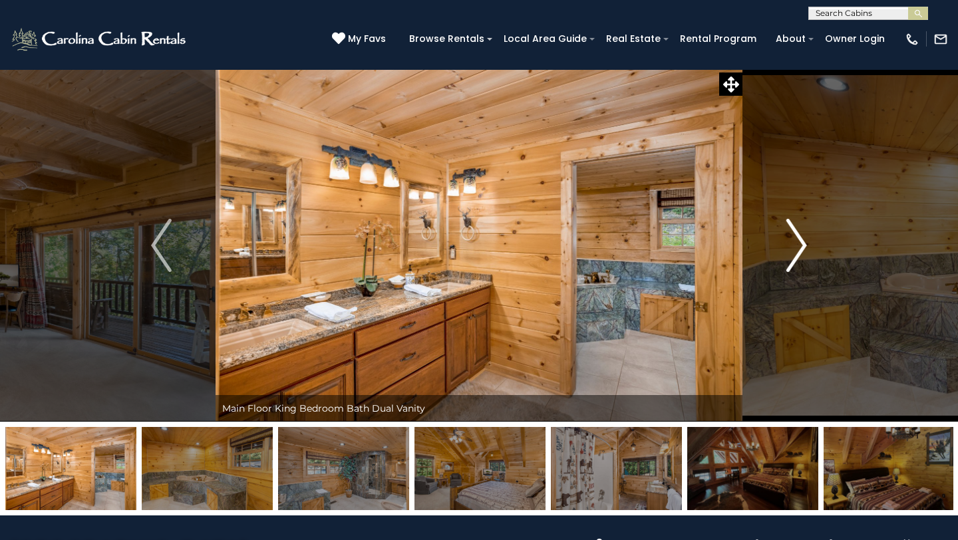
click at [795, 239] on img "Next" at bounding box center [796, 245] width 20 height 53
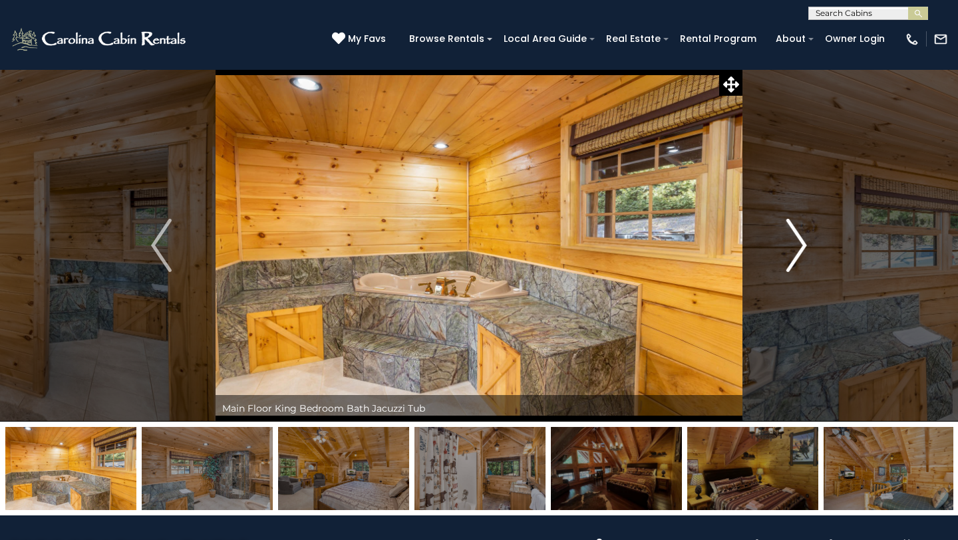
click at [795, 239] on img "Next" at bounding box center [796, 245] width 20 height 53
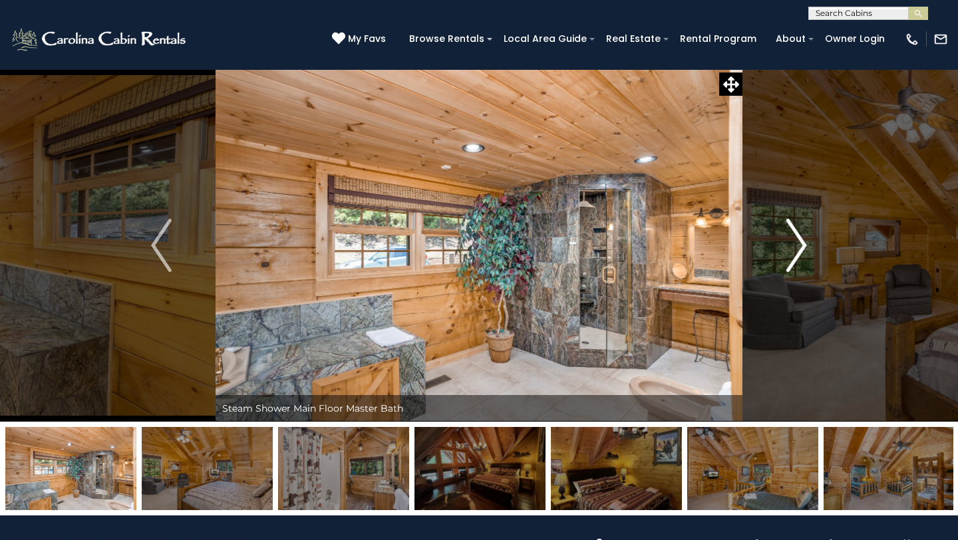
click at [795, 239] on img "Next" at bounding box center [796, 245] width 20 height 53
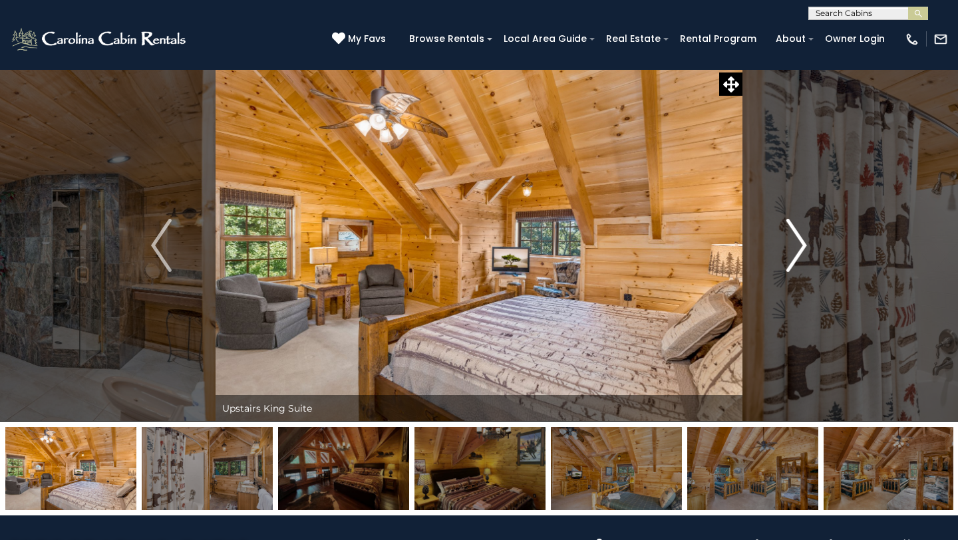
click at [795, 239] on img "Next" at bounding box center [796, 245] width 20 height 53
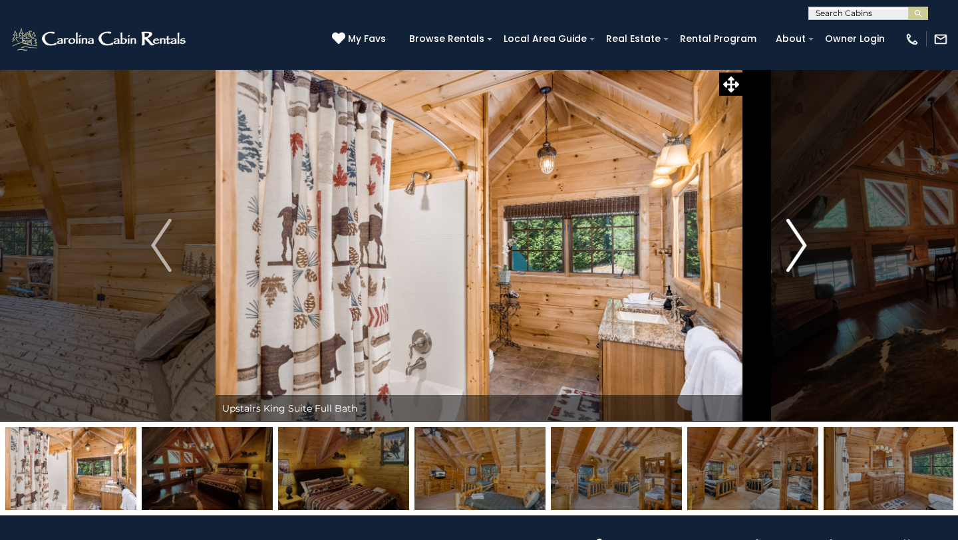
click at [795, 239] on img "Next" at bounding box center [796, 245] width 20 height 53
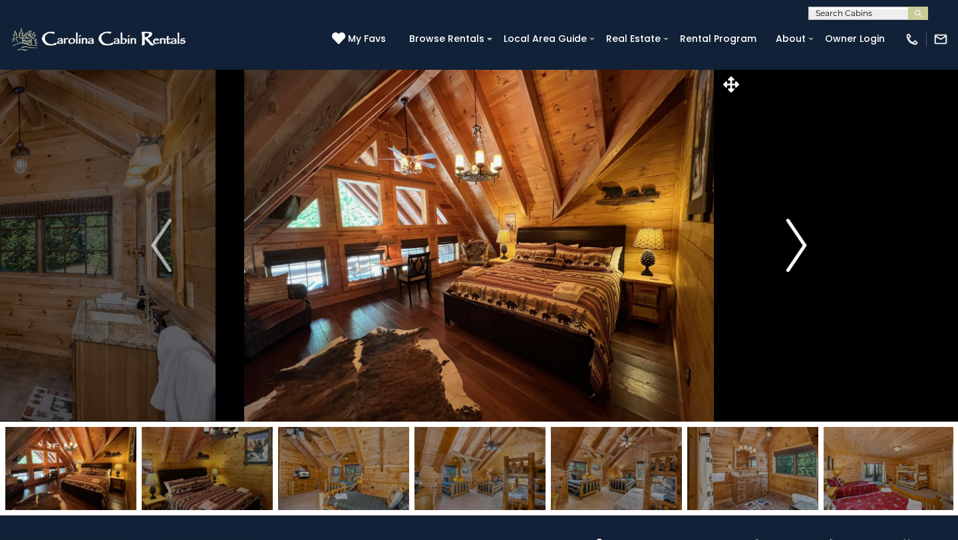
click at [795, 239] on img "Next" at bounding box center [796, 245] width 20 height 53
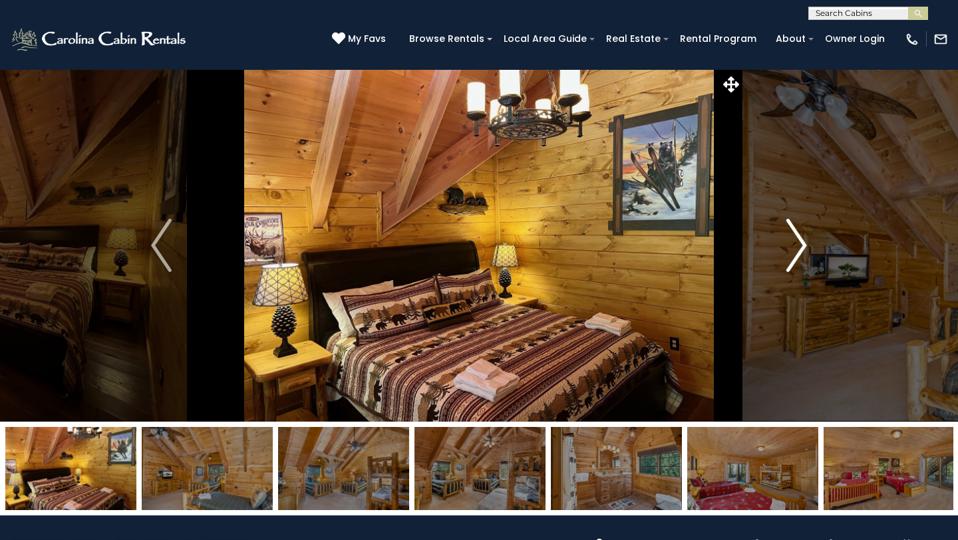
click at [795, 239] on img "Next" at bounding box center [796, 245] width 20 height 53
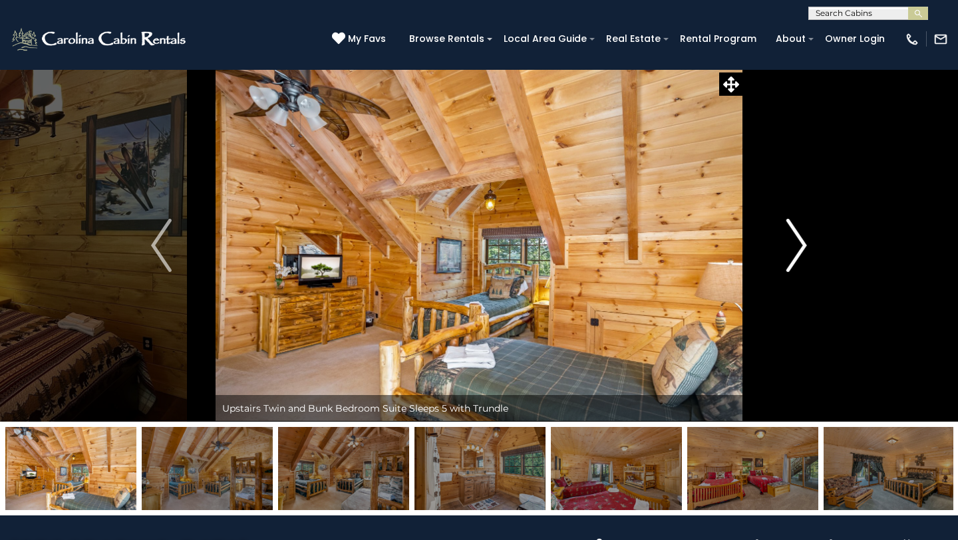
click at [795, 239] on img "Next" at bounding box center [796, 245] width 20 height 53
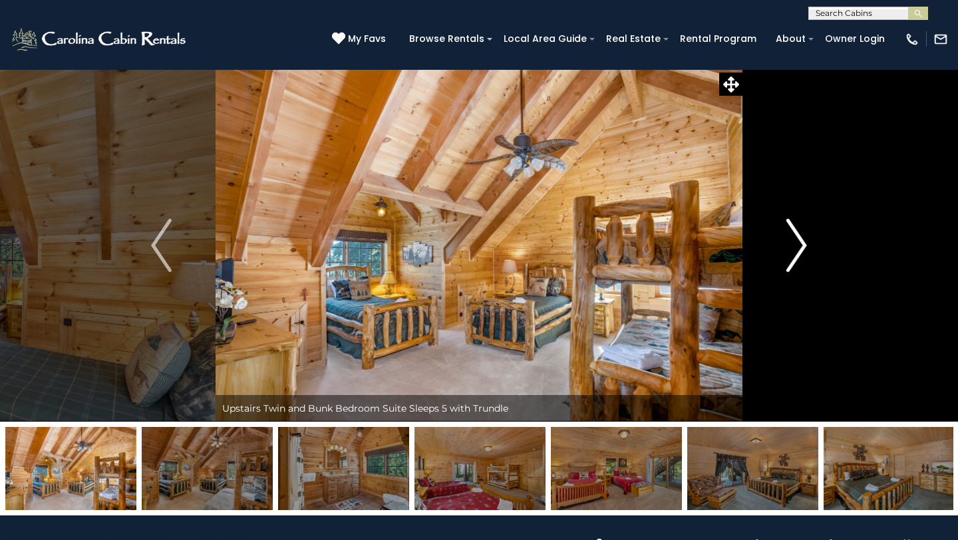
click at [795, 239] on img "Next" at bounding box center [796, 245] width 20 height 53
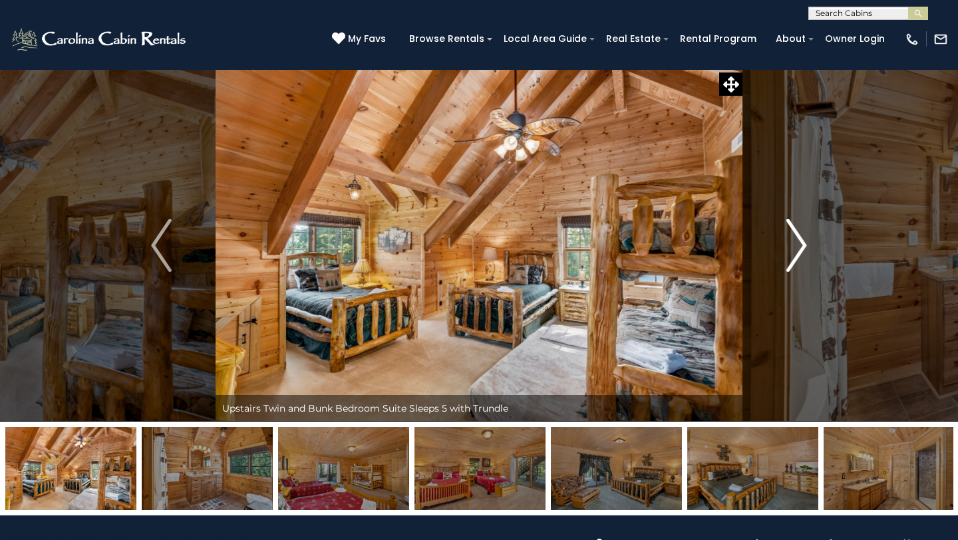
click at [795, 239] on img "Next" at bounding box center [796, 245] width 20 height 53
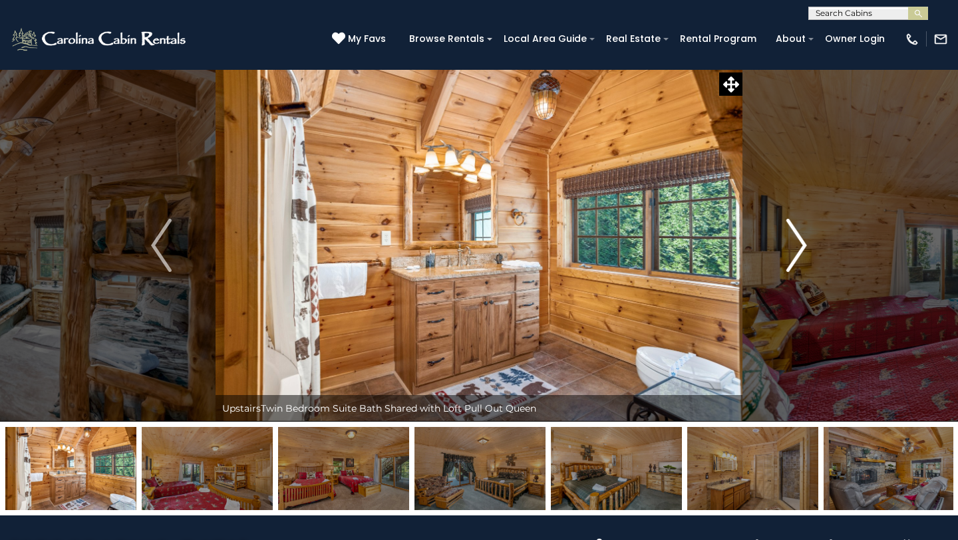
click at [795, 239] on img "Next" at bounding box center [796, 245] width 20 height 53
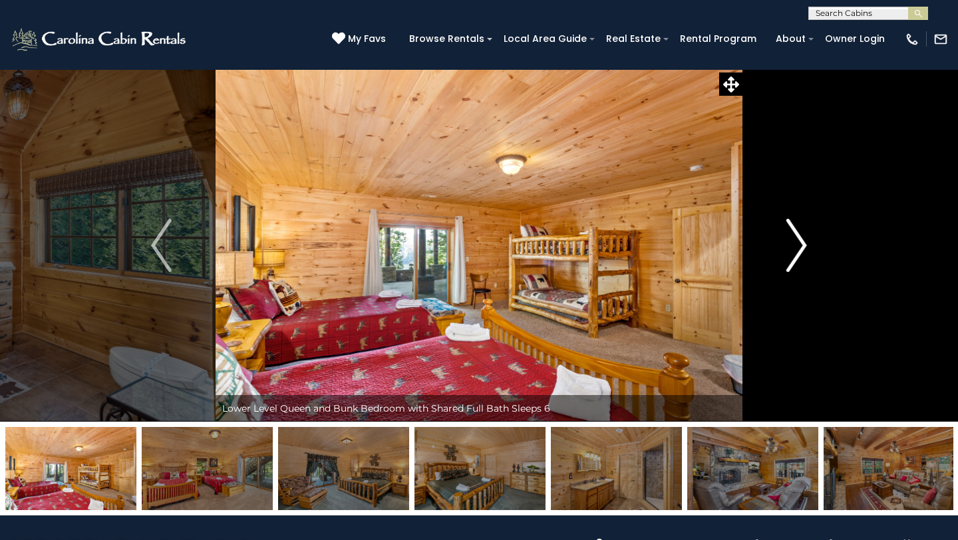
click at [795, 239] on img "Next" at bounding box center [796, 245] width 20 height 53
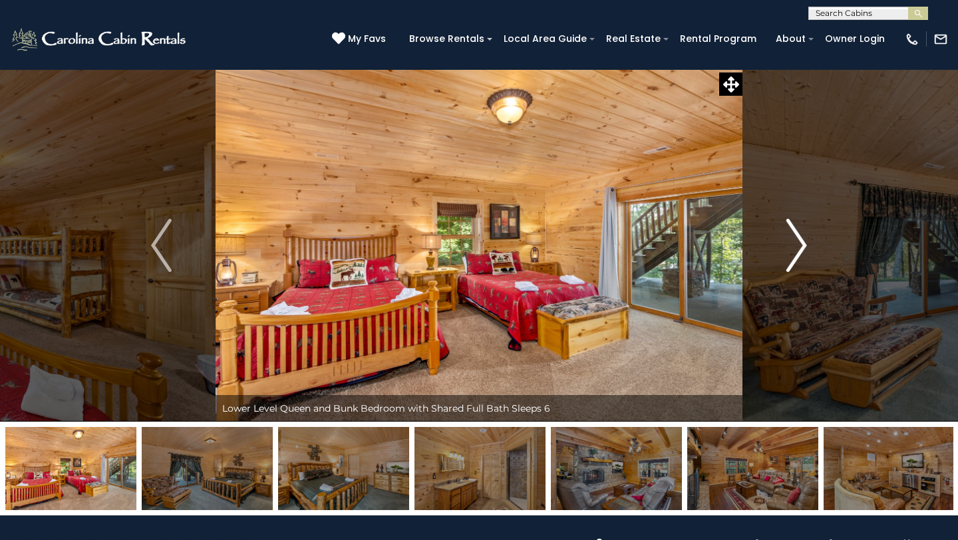
click at [795, 239] on img "Next" at bounding box center [796, 245] width 20 height 53
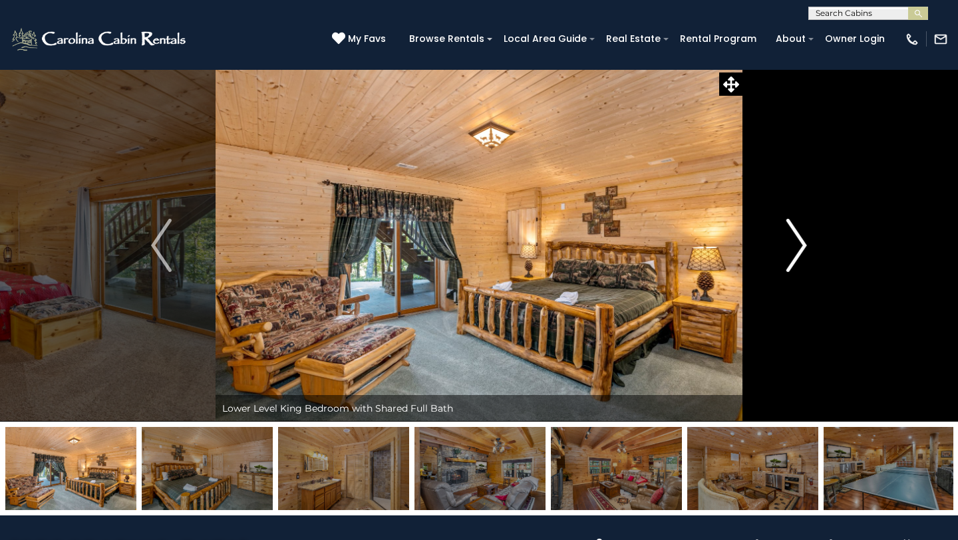
click at [795, 239] on img "Next" at bounding box center [796, 245] width 20 height 53
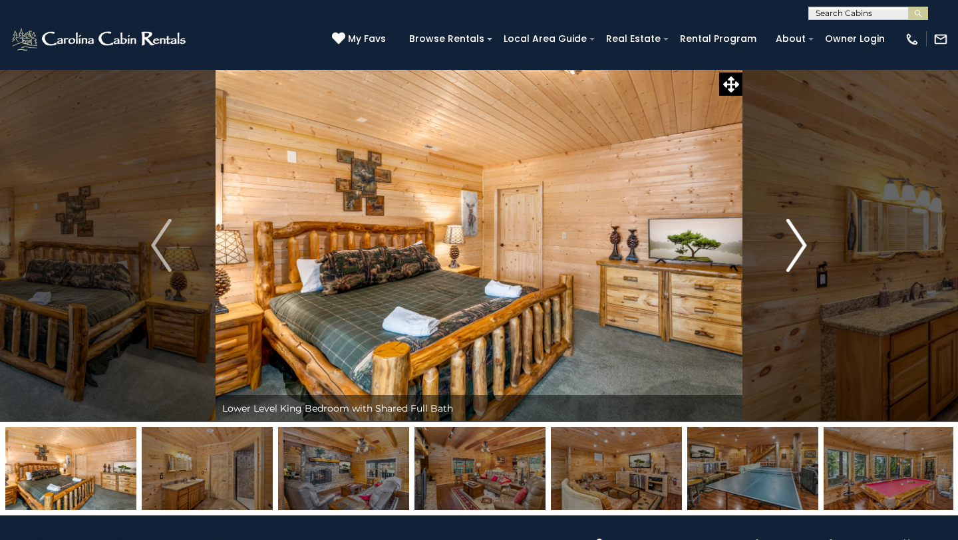
click at [795, 239] on img "Next" at bounding box center [796, 245] width 20 height 53
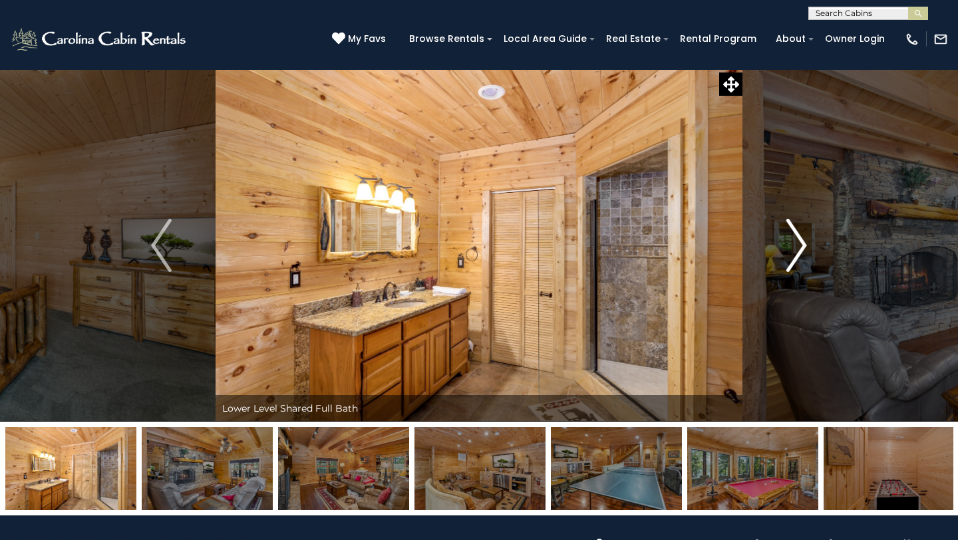
click at [795, 239] on img "Next" at bounding box center [796, 245] width 20 height 53
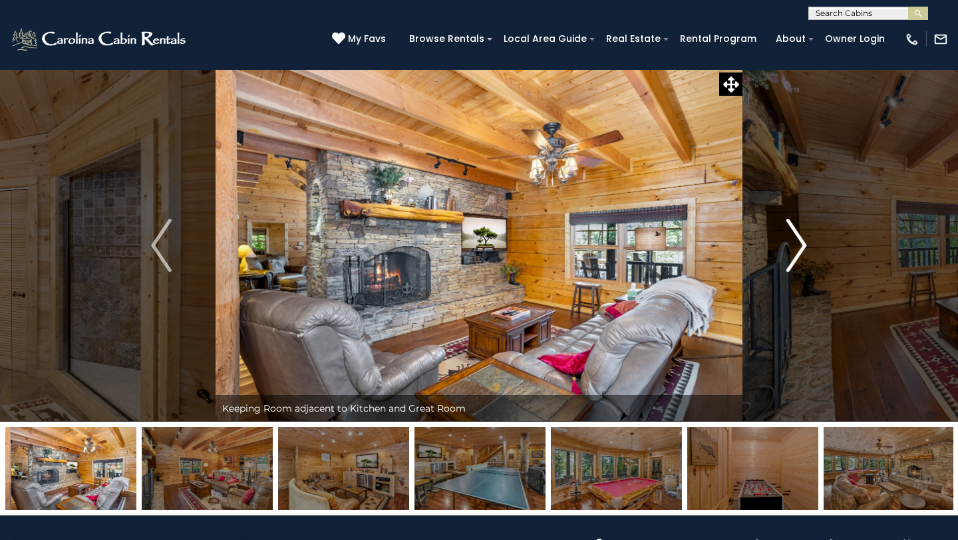
click at [795, 239] on img "Next" at bounding box center [796, 245] width 20 height 53
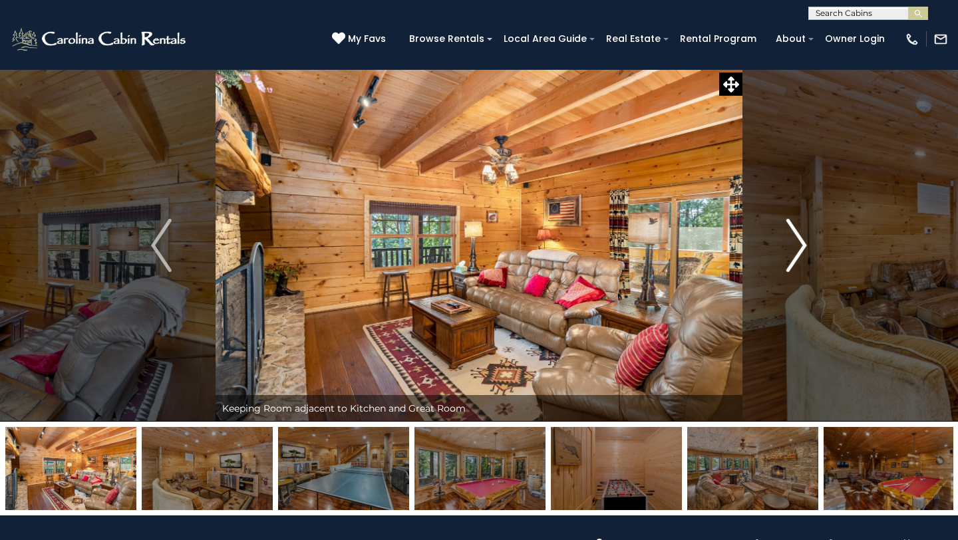
click at [795, 239] on img "Next" at bounding box center [796, 245] width 20 height 53
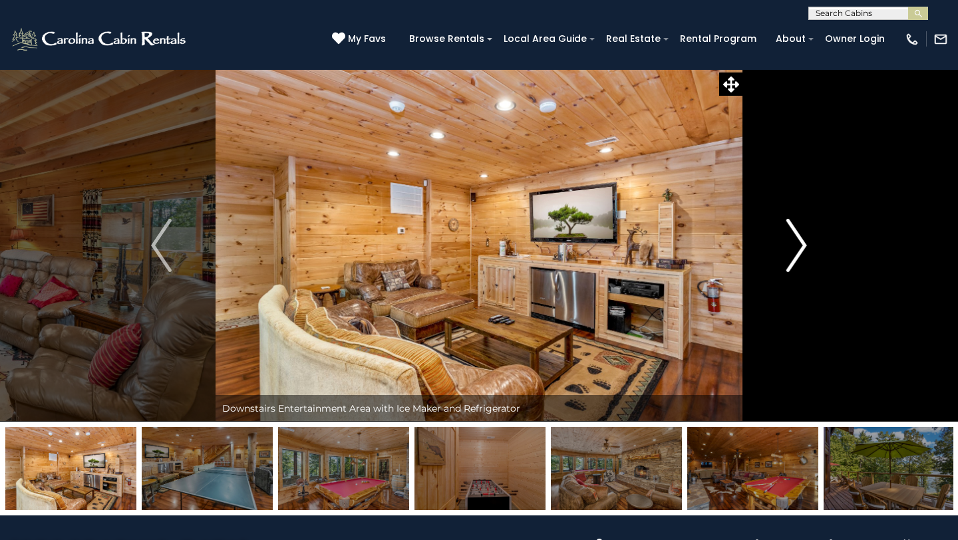
click at [795, 239] on img "Next" at bounding box center [796, 245] width 20 height 53
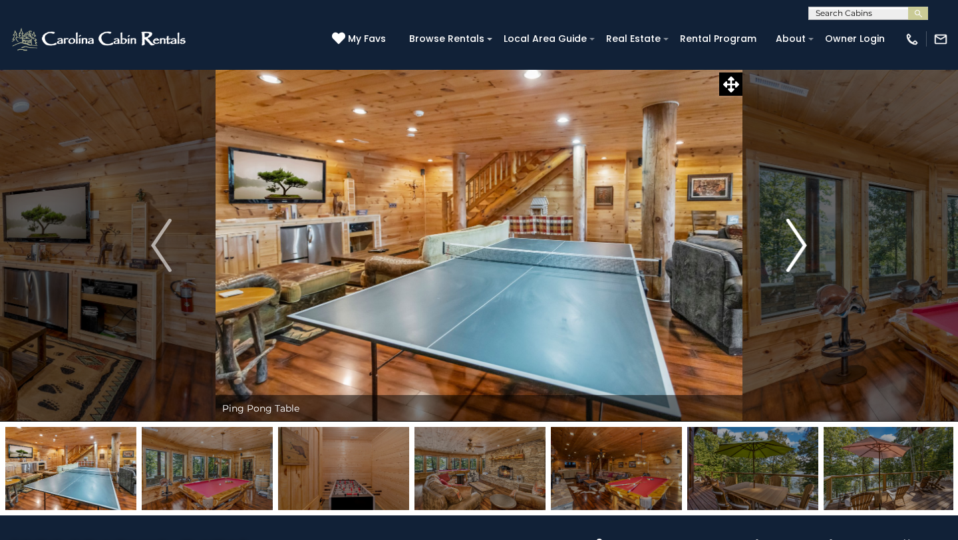
click at [792, 241] on img "Next" at bounding box center [796, 245] width 20 height 53
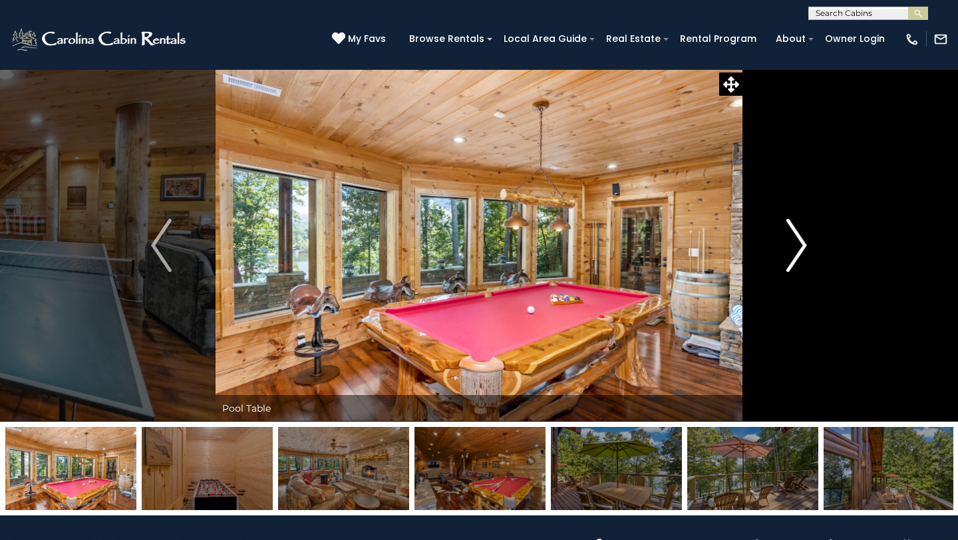
click at [792, 241] on img "Next" at bounding box center [796, 245] width 20 height 53
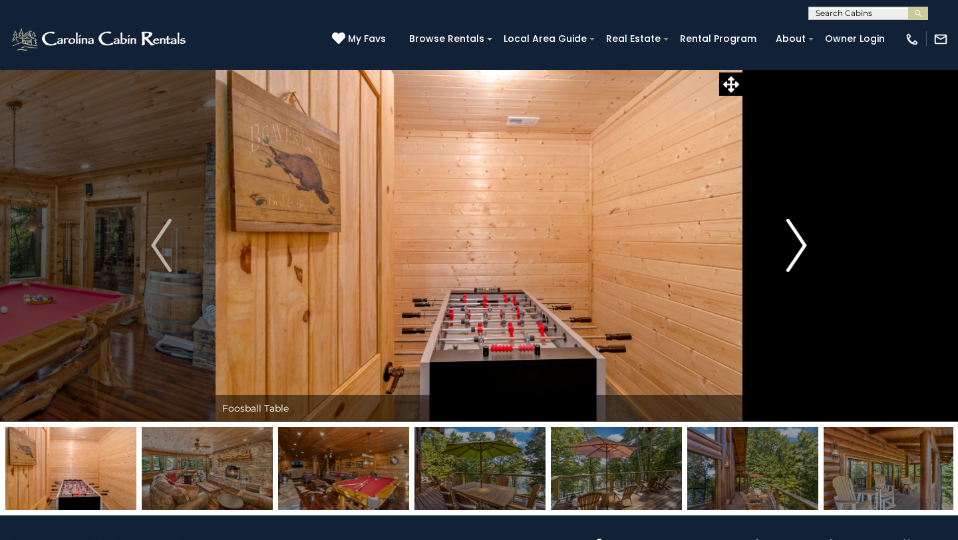
click at [792, 241] on img "Next" at bounding box center [796, 245] width 20 height 53
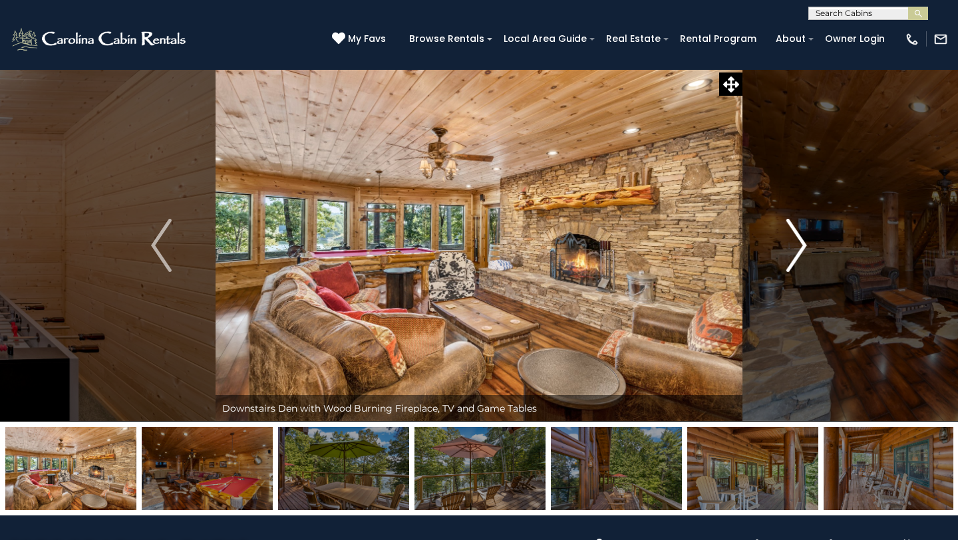
click at [792, 241] on img "Next" at bounding box center [796, 245] width 20 height 53
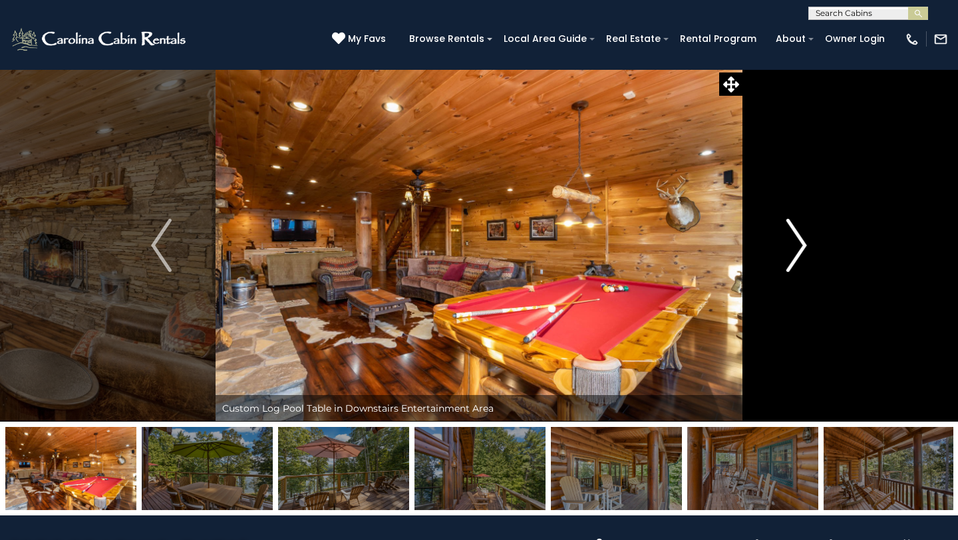
click at [792, 241] on img "Next" at bounding box center [796, 245] width 20 height 53
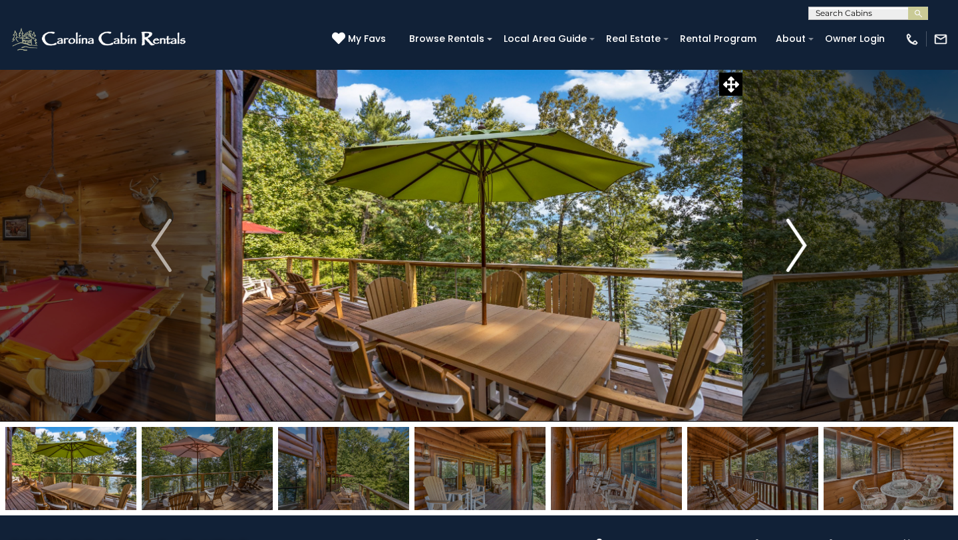
click at [792, 241] on img "Next" at bounding box center [796, 245] width 20 height 53
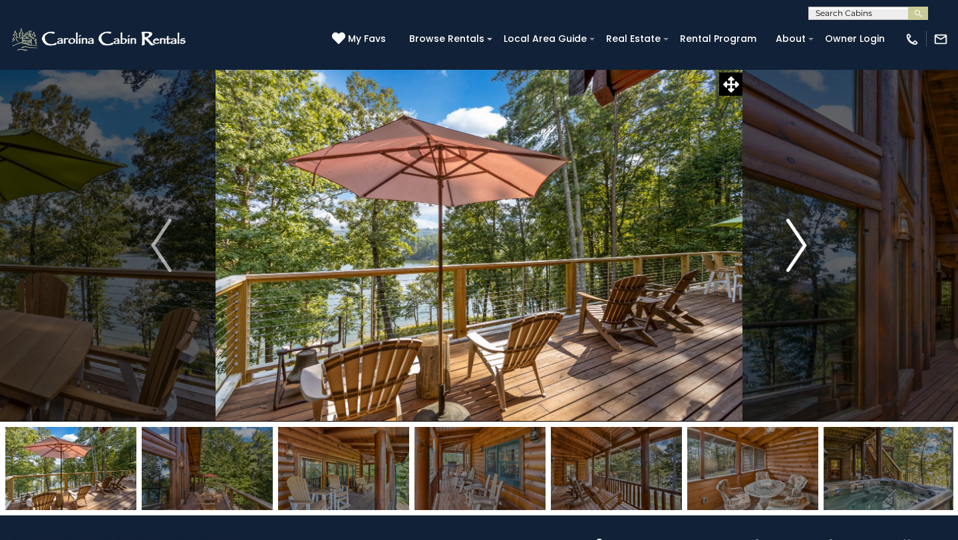
click at [792, 241] on img "Next" at bounding box center [796, 245] width 20 height 53
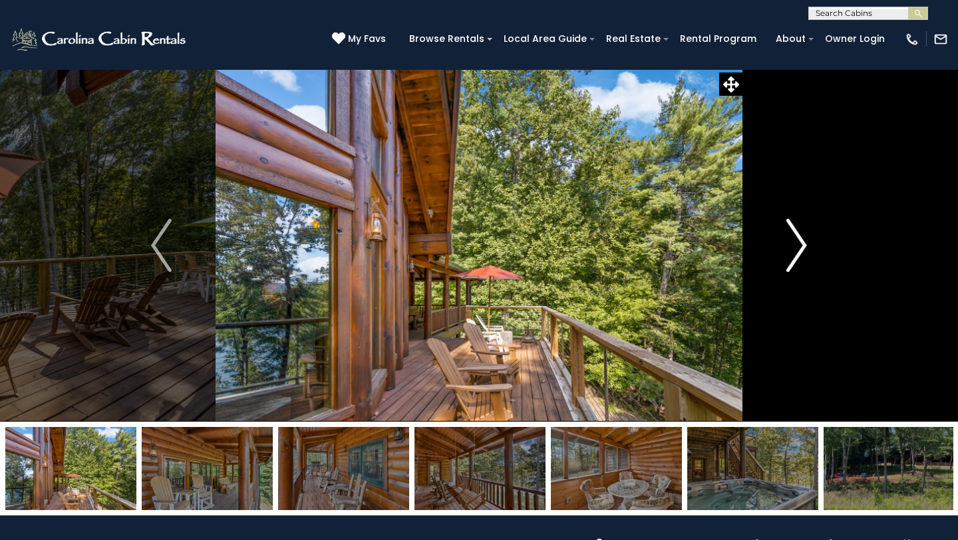
click at [792, 241] on img "Next" at bounding box center [796, 245] width 20 height 53
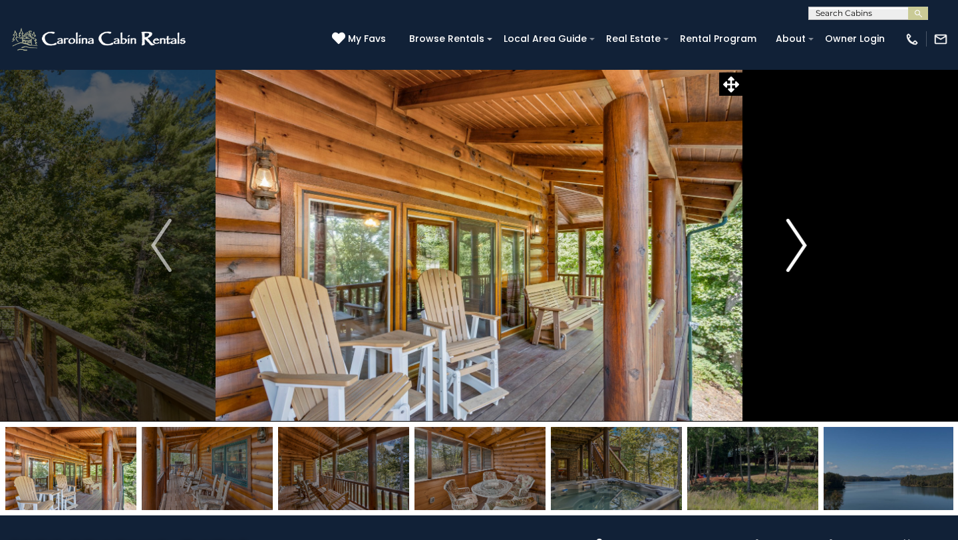
click at [792, 241] on img "Next" at bounding box center [796, 245] width 20 height 53
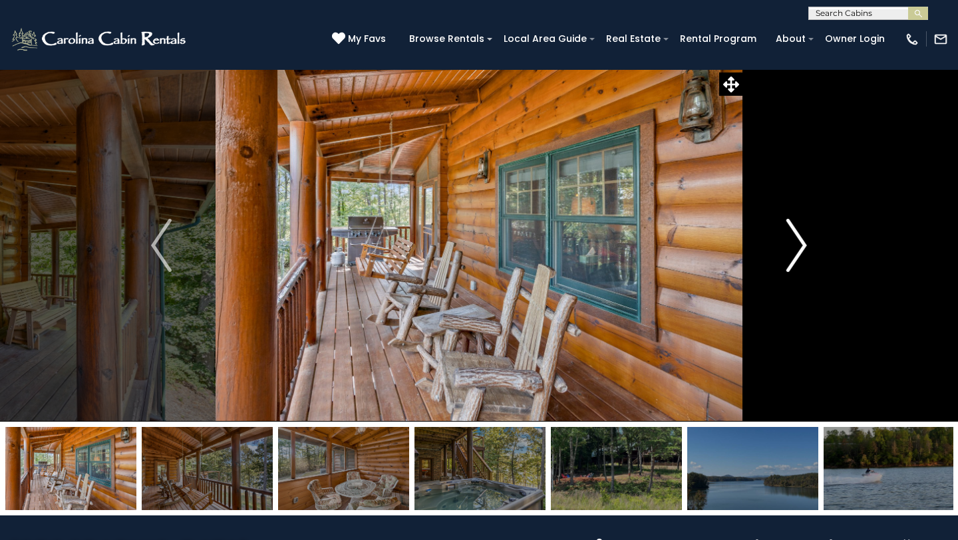
click at [792, 241] on img "Next" at bounding box center [796, 245] width 20 height 53
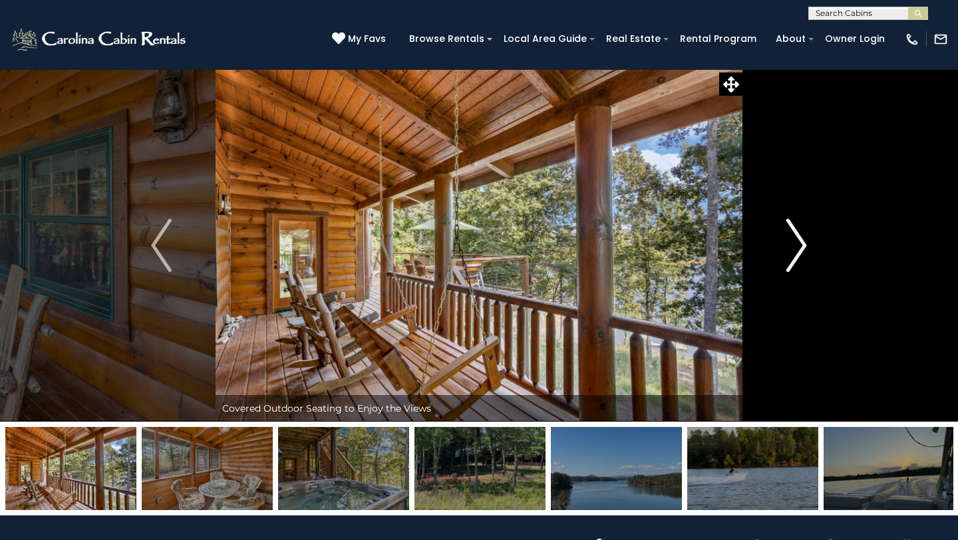
click at [792, 241] on img "Next" at bounding box center [796, 245] width 20 height 53
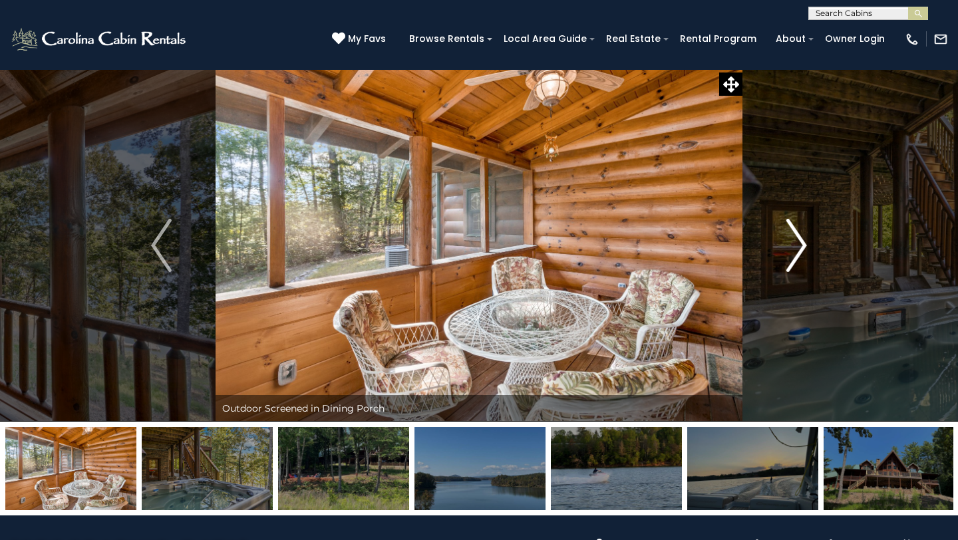
click at [792, 241] on img "Next" at bounding box center [796, 245] width 20 height 53
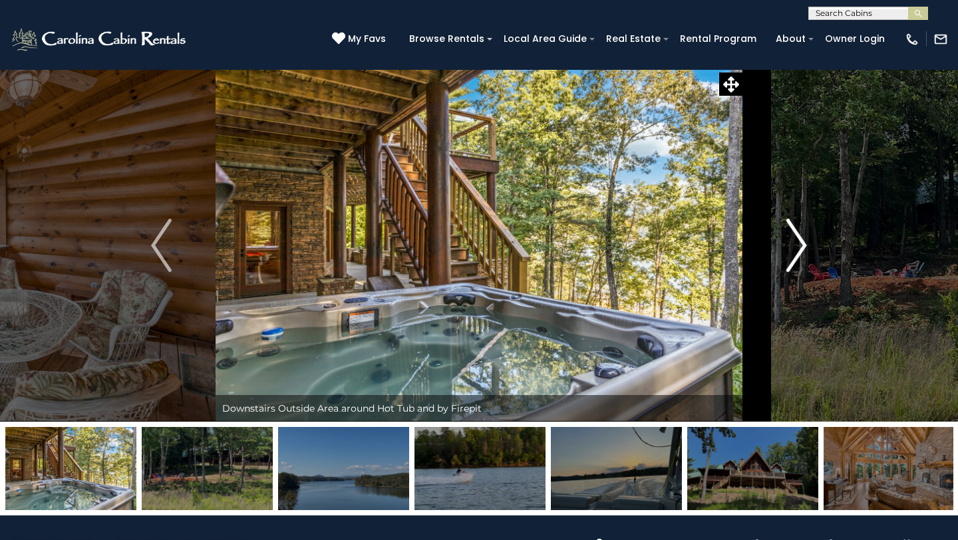
click at [792, 241] on img "Next" at bounding box center [796, 245] width 20 height 53
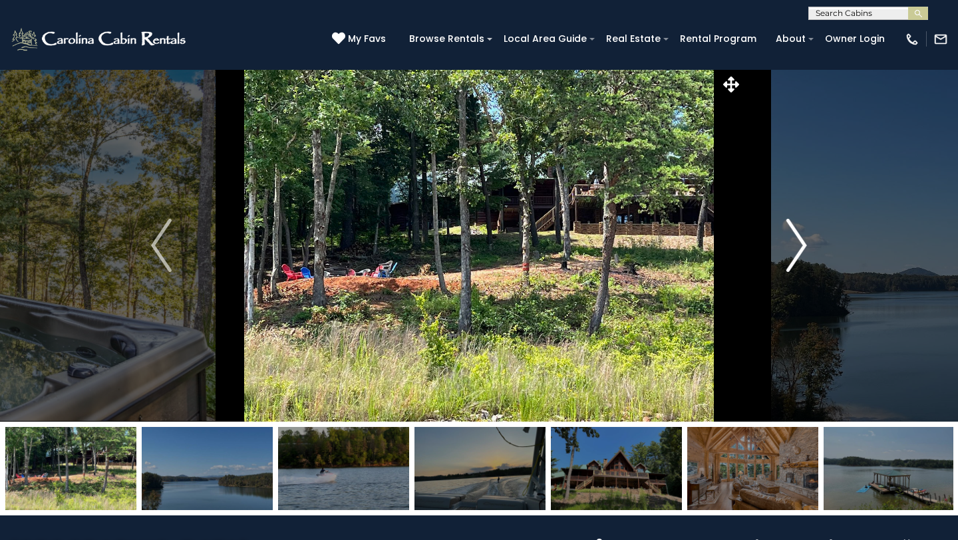
click at [792, 241] on img "Next" at bounding box center [796, 245] width 20 height 53
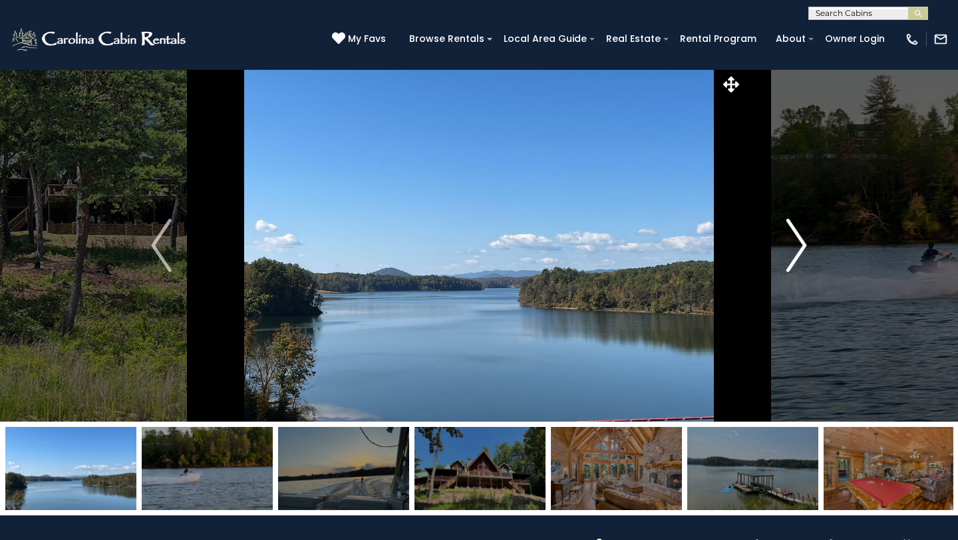
click at [792, 241] on img "Next" at bounding box center [796, 245] width 20 height 53
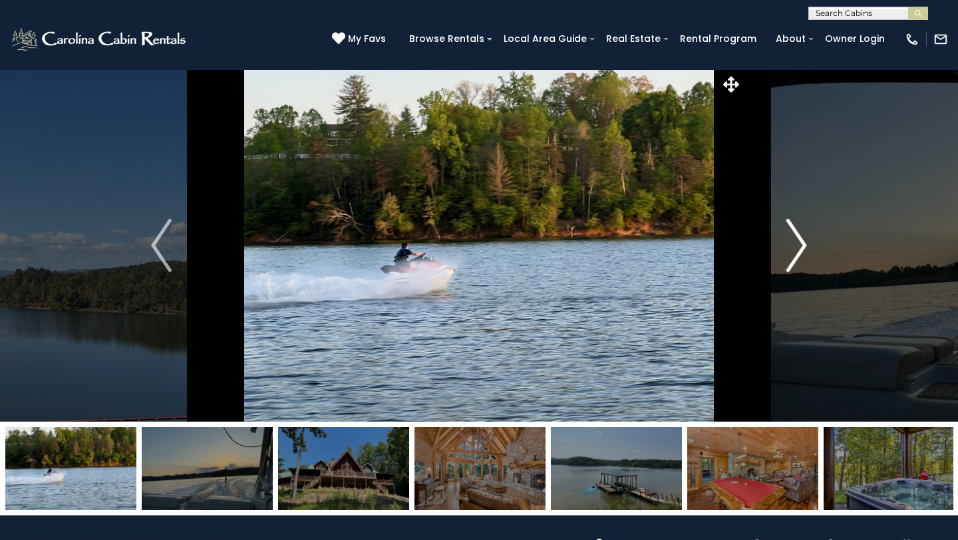
click at [792, 241] on img "Next" at bounding box center [796, 245] width 20 height 53
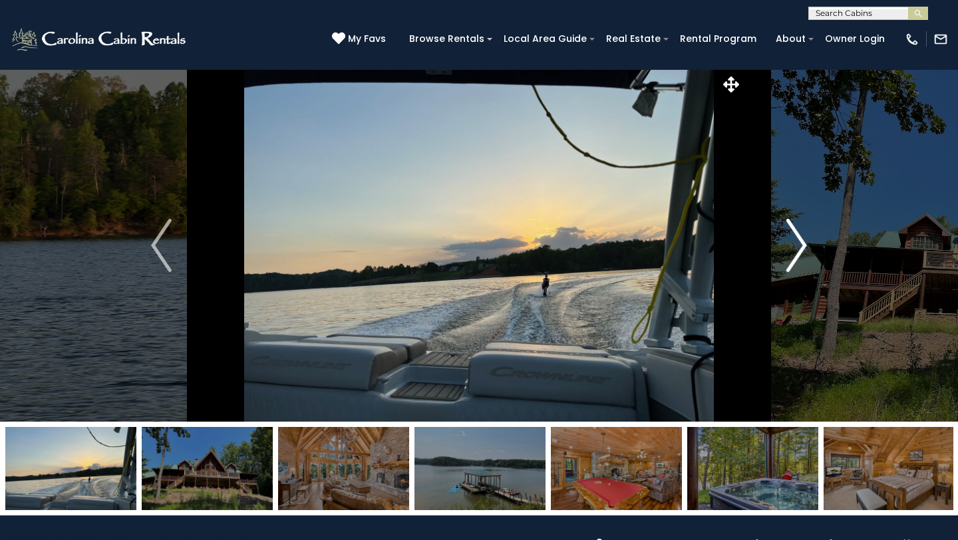
click at [792, 241] on img "Next" at bounding box center [796, 245] width 20 height 53
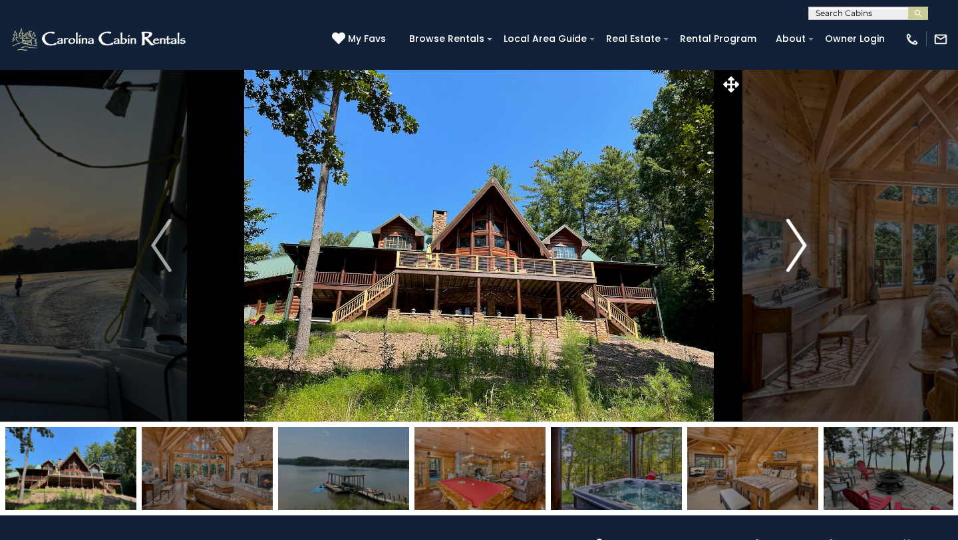
click at [792, 241] on img "Next" at bounding box center [796, 245] width 20 height 53
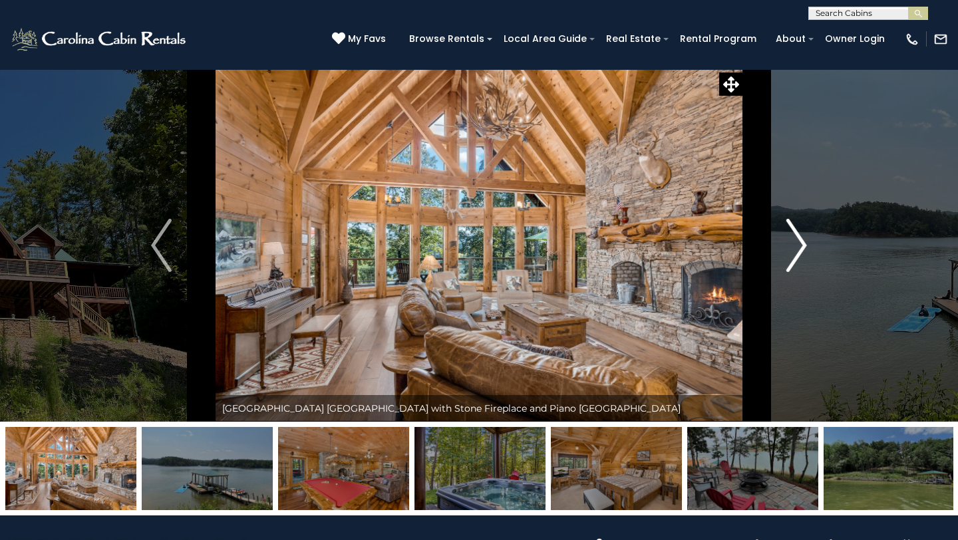
click at [792, 241] on img "Next" at bounding box center [796, 245] width 20 height 53
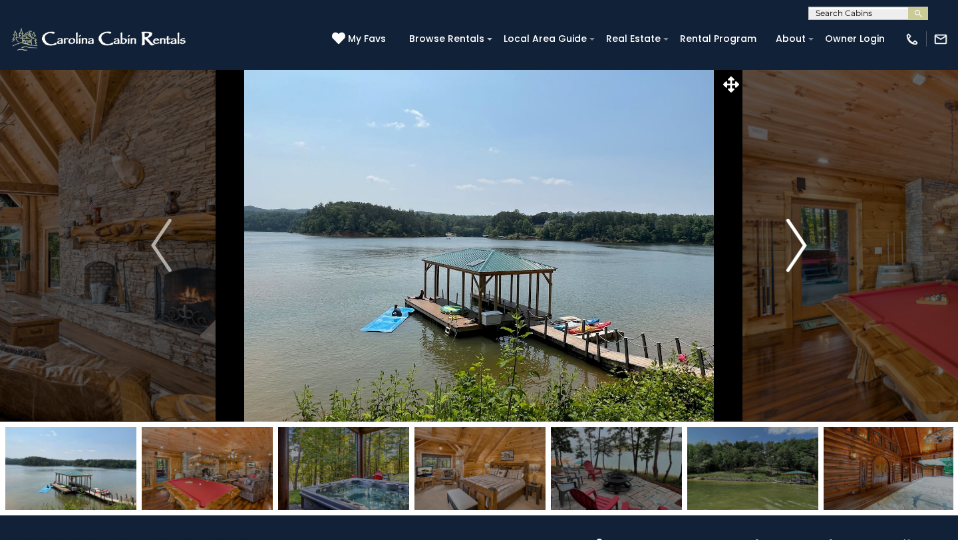
click at [792, 241] on img "Next" at bounding box center [796, 245] width 20 height 53
